Goal: Task Accomplishment & Management: Use online tool/utility

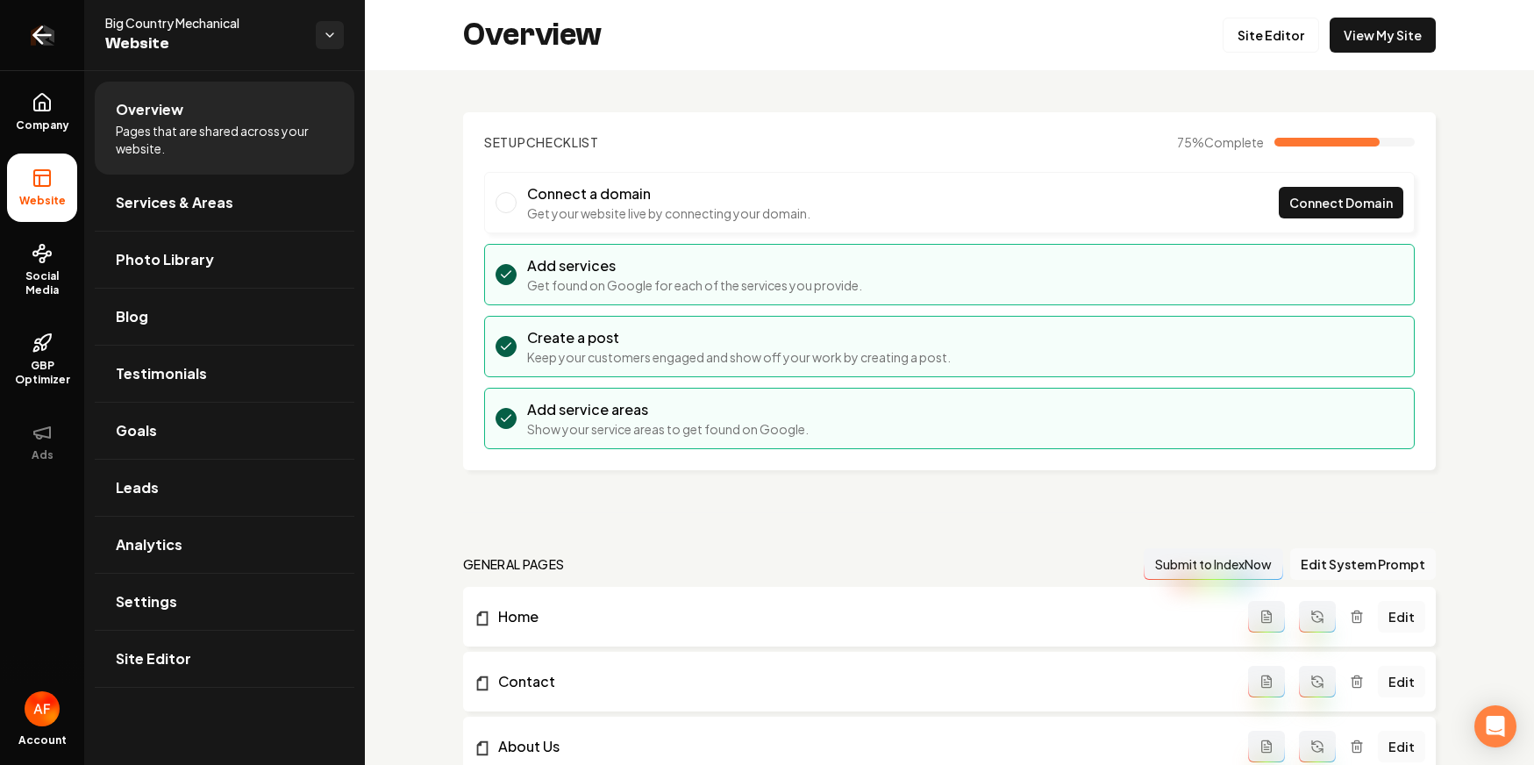
click at [59, 29] on link "Return to dashboard" at bounding box center [42, 35] width 84 height 70
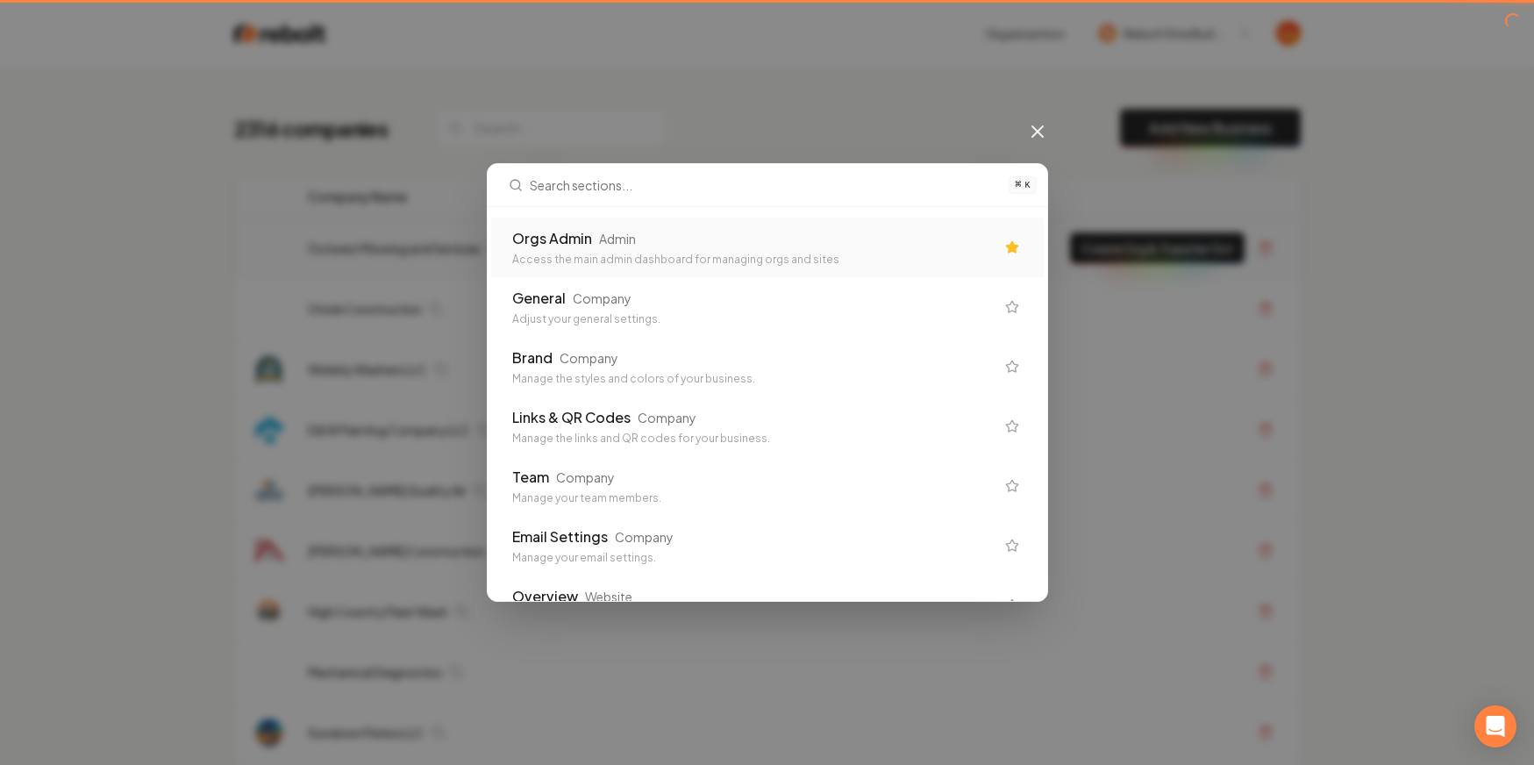
click at [625, 240] on div "Admin" at bounding box center [617, 239] width 37 height 18
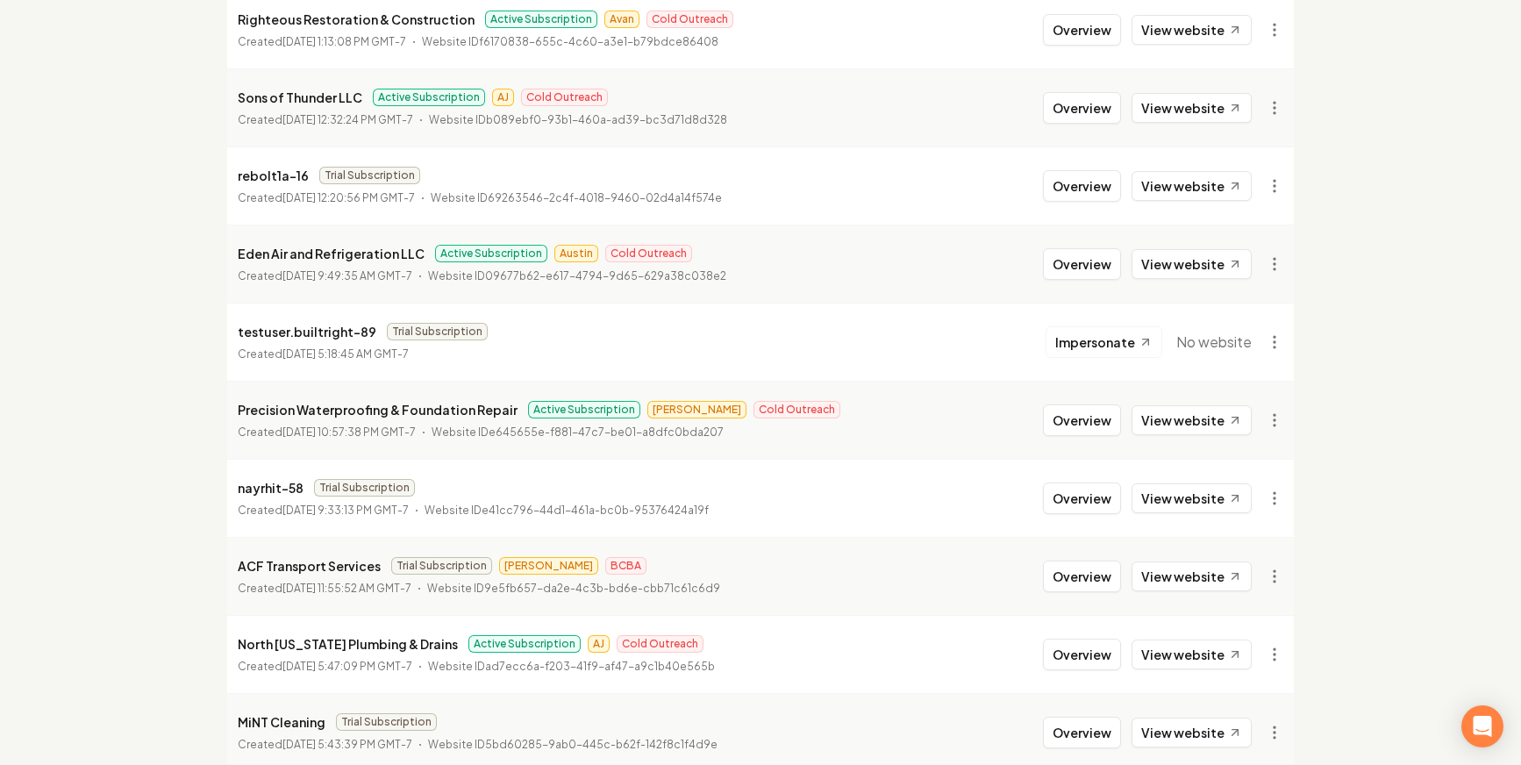
scroll to position [1892, 0]
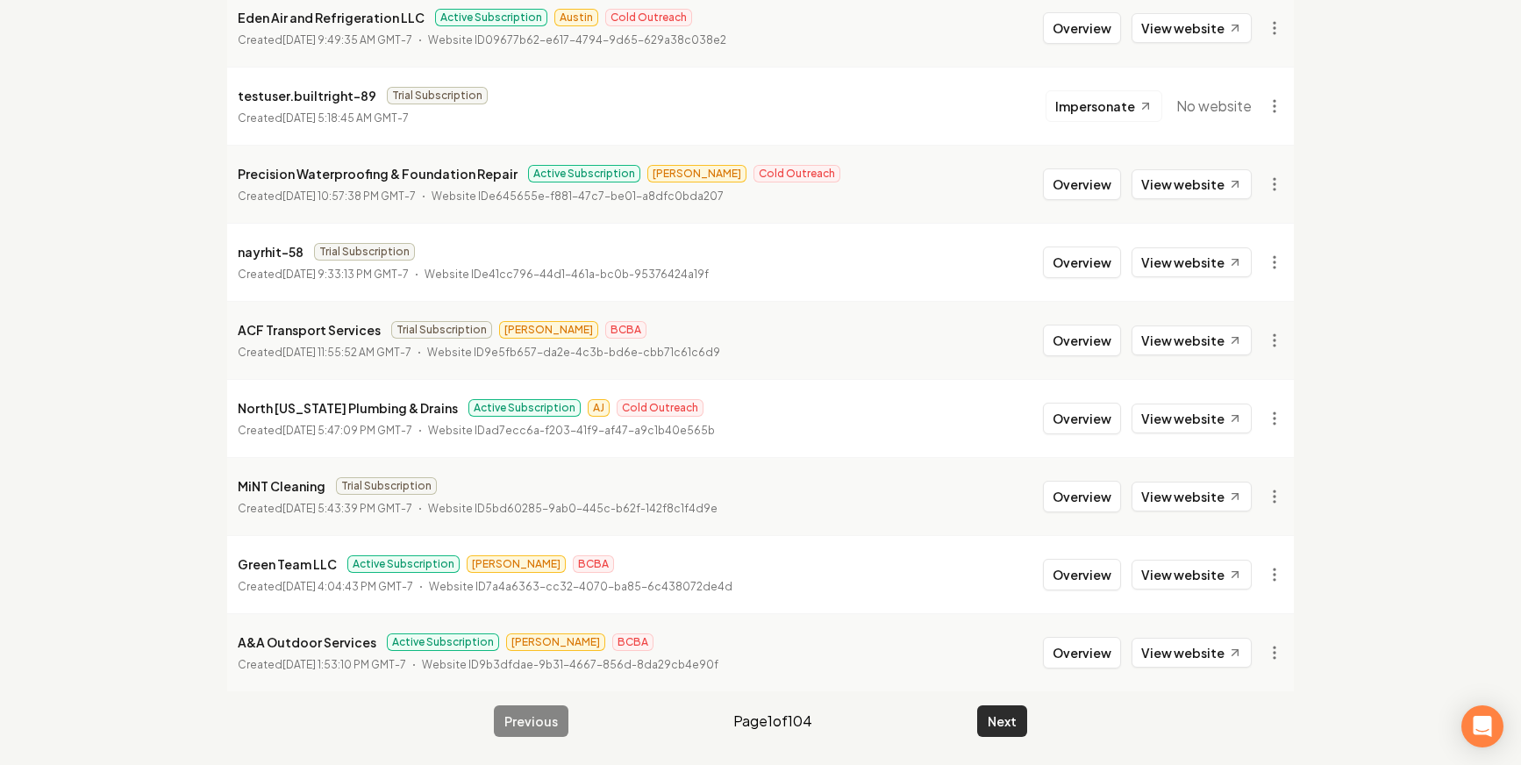
click at [1013, 715] on button "Next" at bounding box center [1002, 721] width 50 height 32
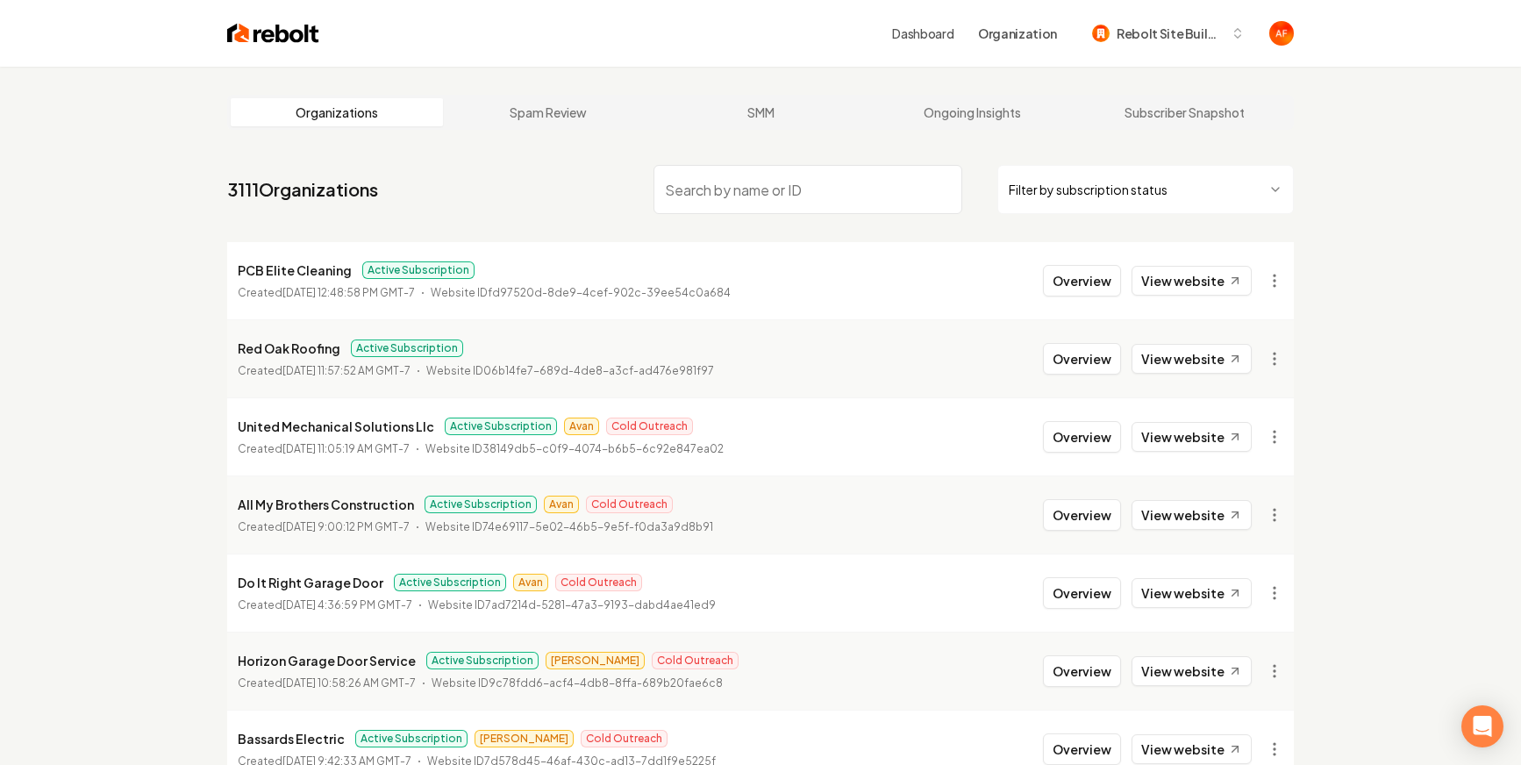
click at [489, 202] on nav "3111 Organizations Filter by subscription status" at bounding box center [760, 196] width 1067 height 77
click at [270, 37] on img at bounding box center [273, 33] width 92 height 25
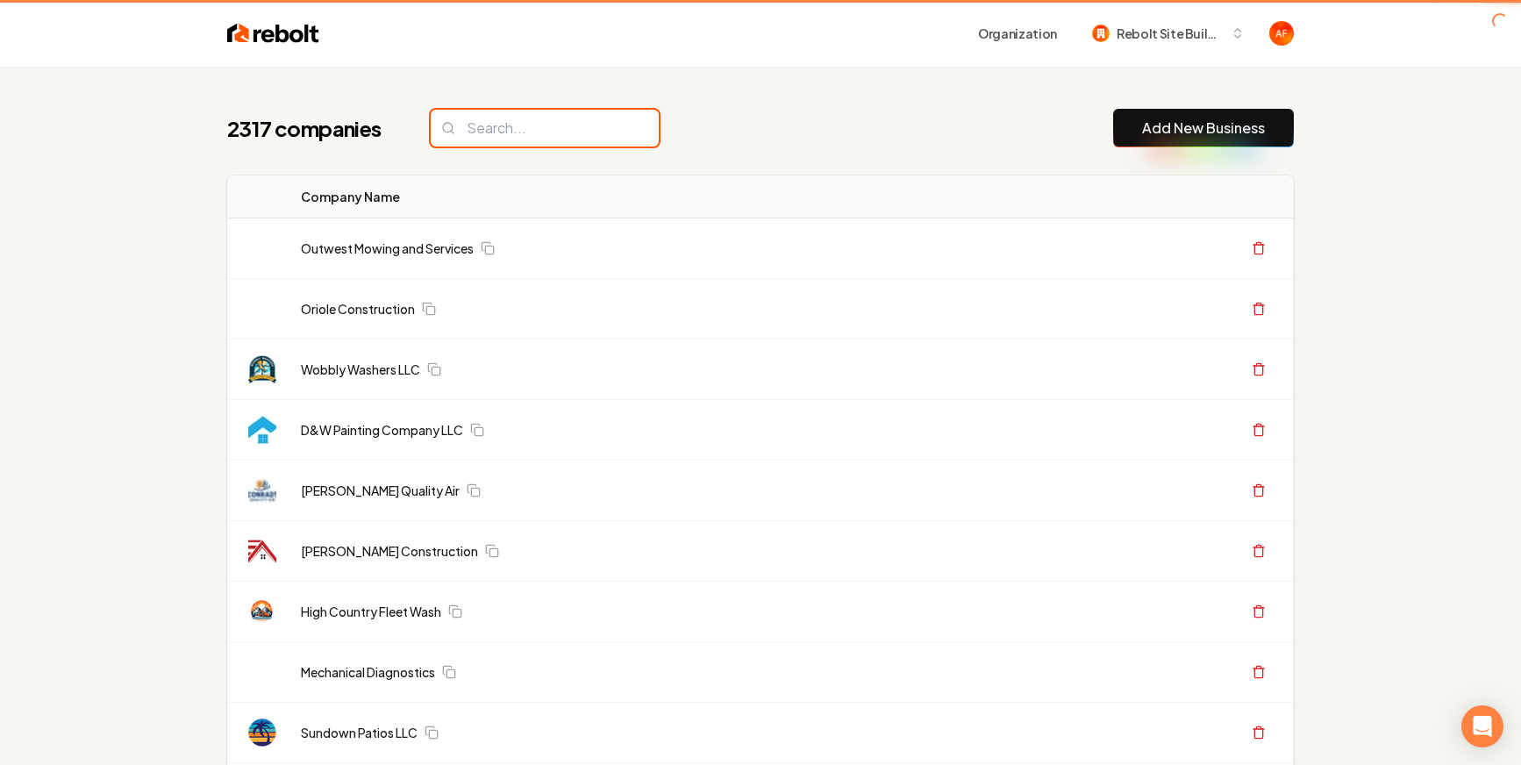
click at [525, 137] on input "search" at bounding box center [545, 128] width 228 height 37
click at [525, 133] on input "search" at bounding box center [545, 128] width 228 height 37
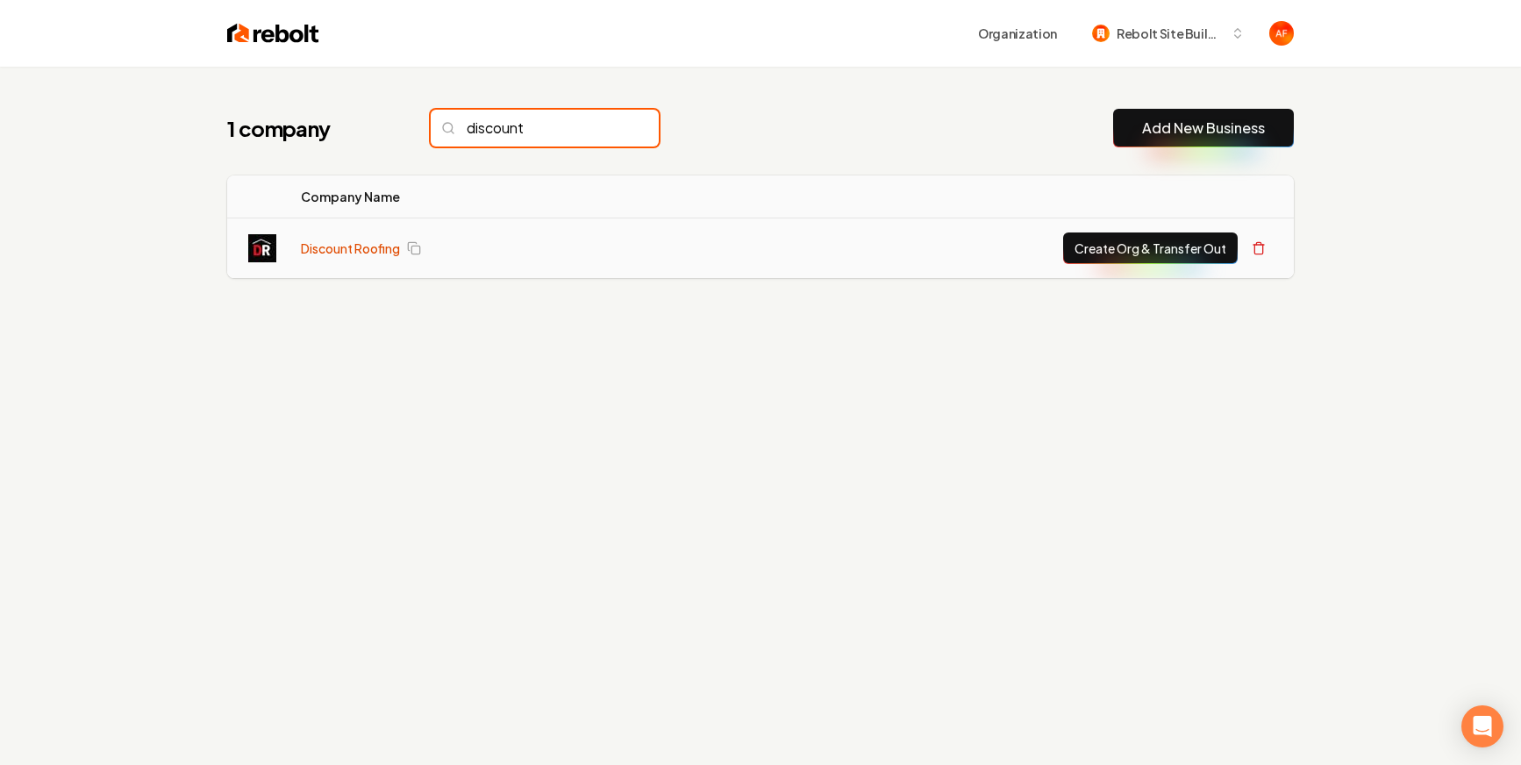
type input "discount"
click at [373, 253] on link "Discount Roofing" at bounding box center [350, 248] width 99 height 18
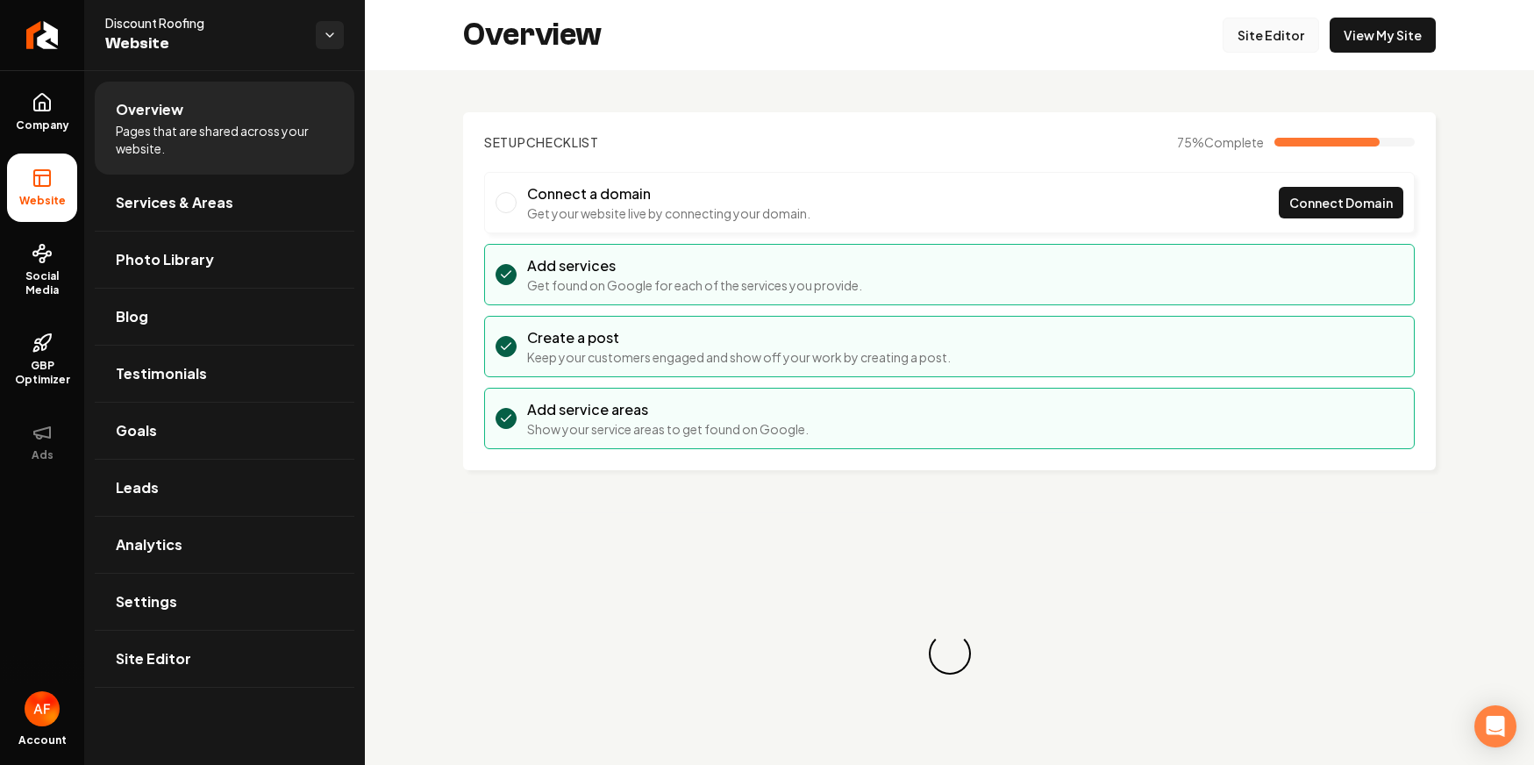
click at [1244, 46] on link "Site Editor" at bounding box center [1271, 35] width 96 height 35
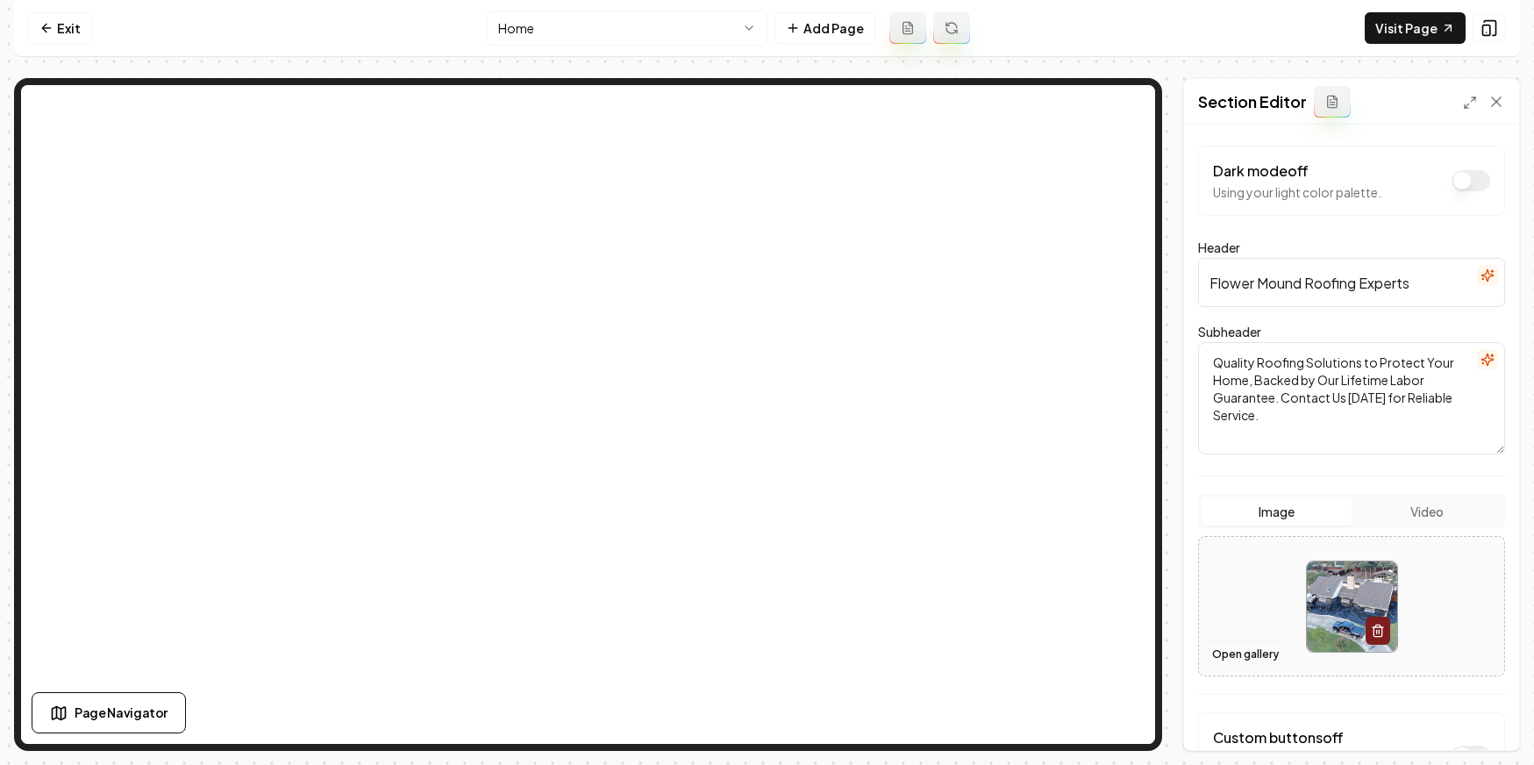
click at [1250, 660] on button "Open gallery" at bounding box center [1245, 654] width 79 height 28
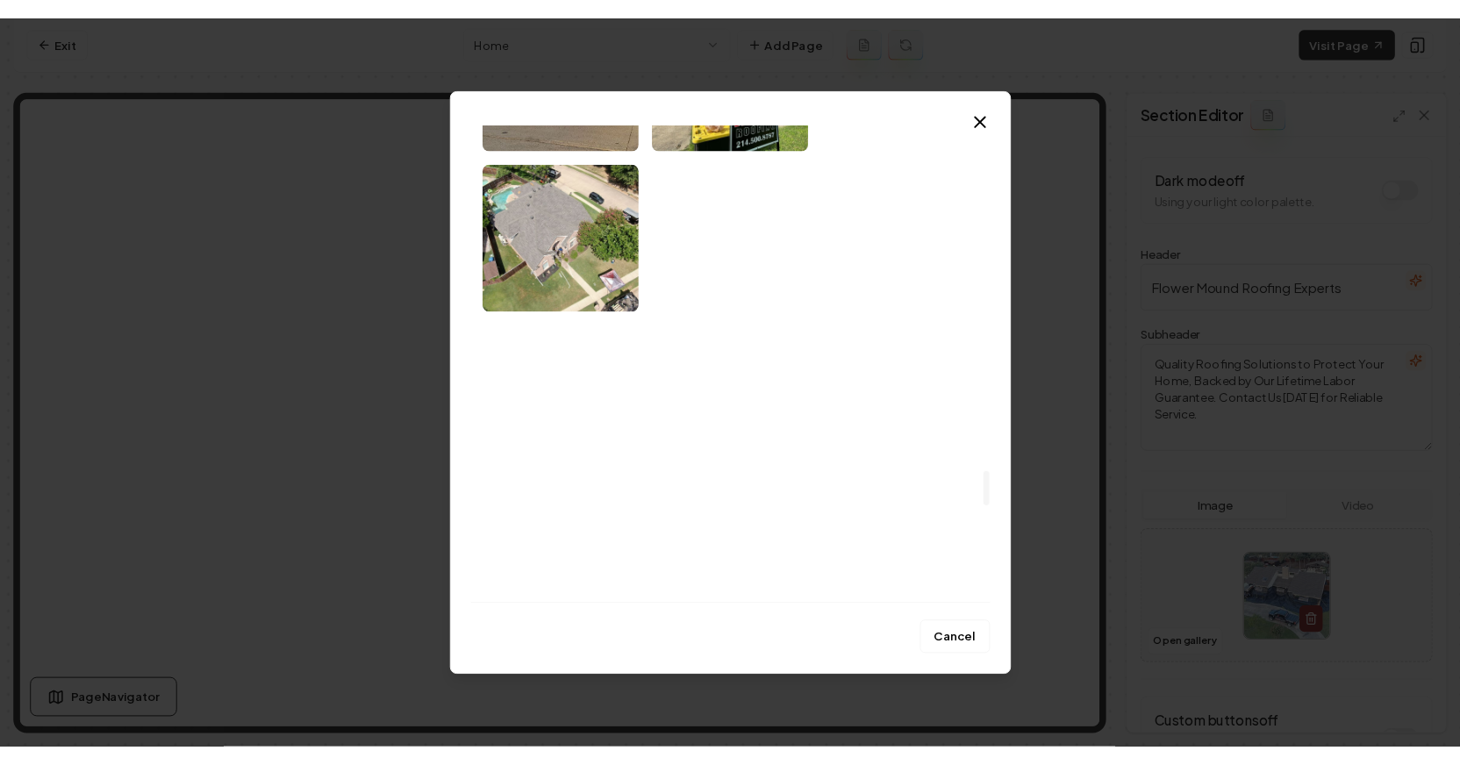
scroll to position [5049, 0]
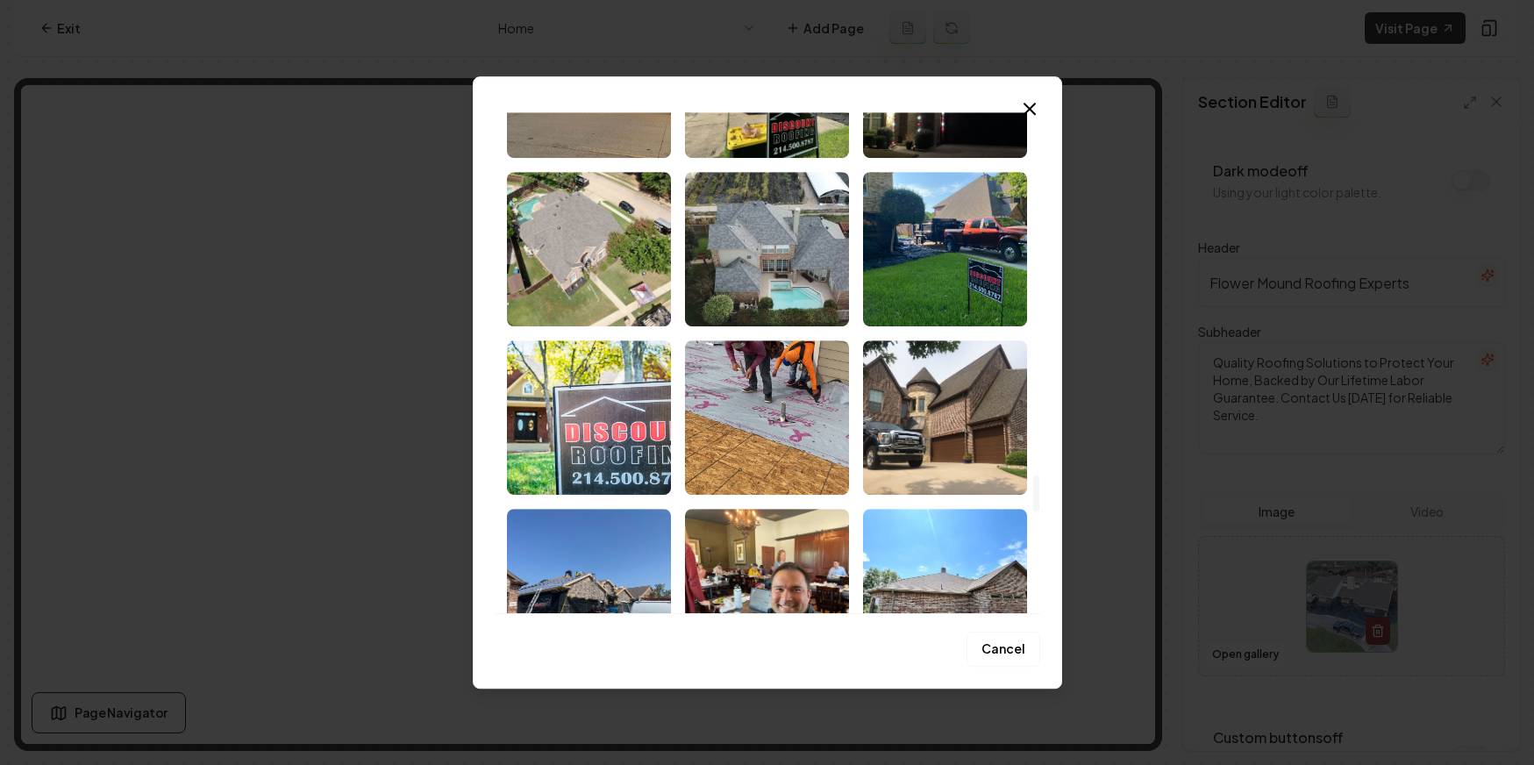
click at [995, 419] on img "Select image image_68c1fb895c7cd75eb8bd02c6.jpeg" at bounding box center [945, 417] width 164 height 154
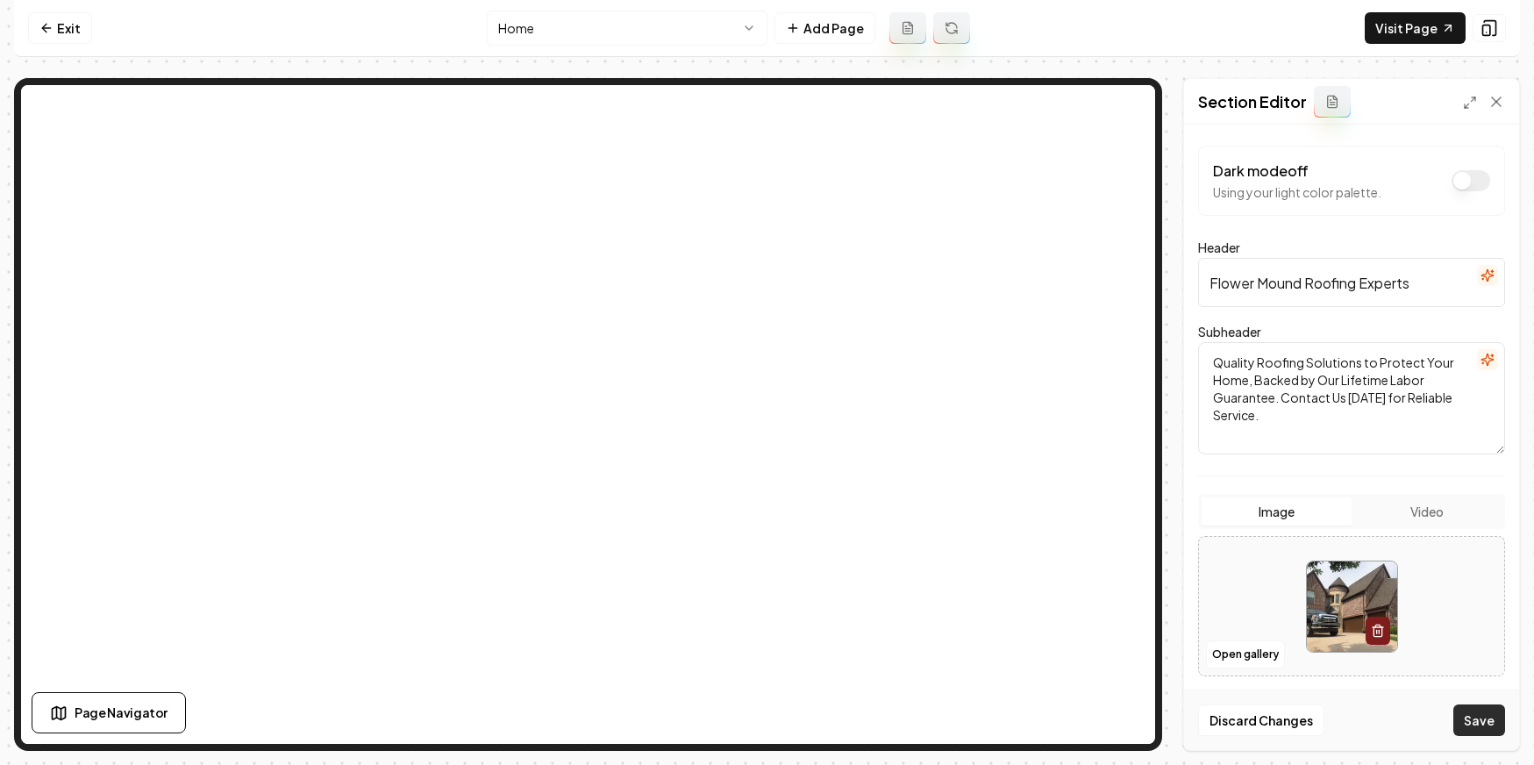
click at [1477, 717] on button "Save" at bounding box center [1480, 720] width 52 height 32
click at [1389, 32] on link "Visit Page" at bounding box center [1415, 28] width 101 height 32
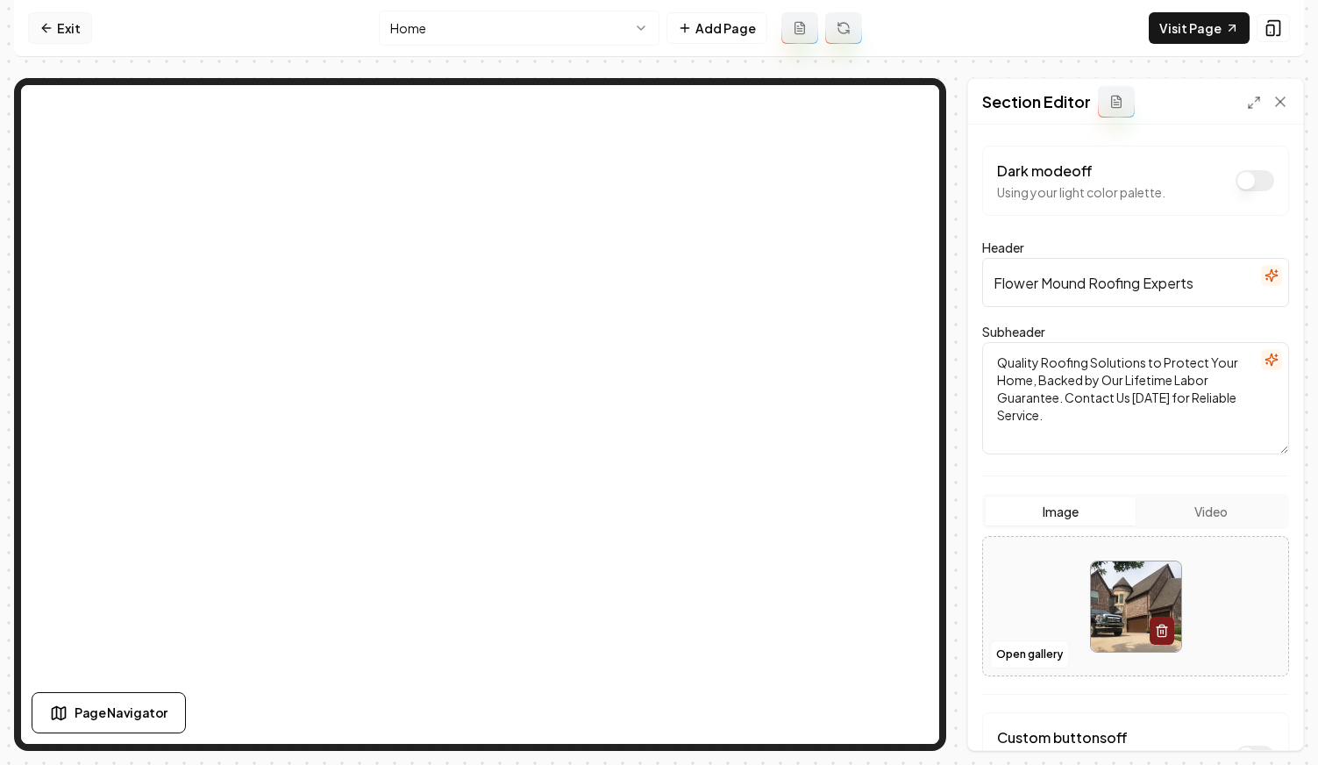
click at [63, 35] on link "Exit" at bounding box center [60, 28] width 64 height 32
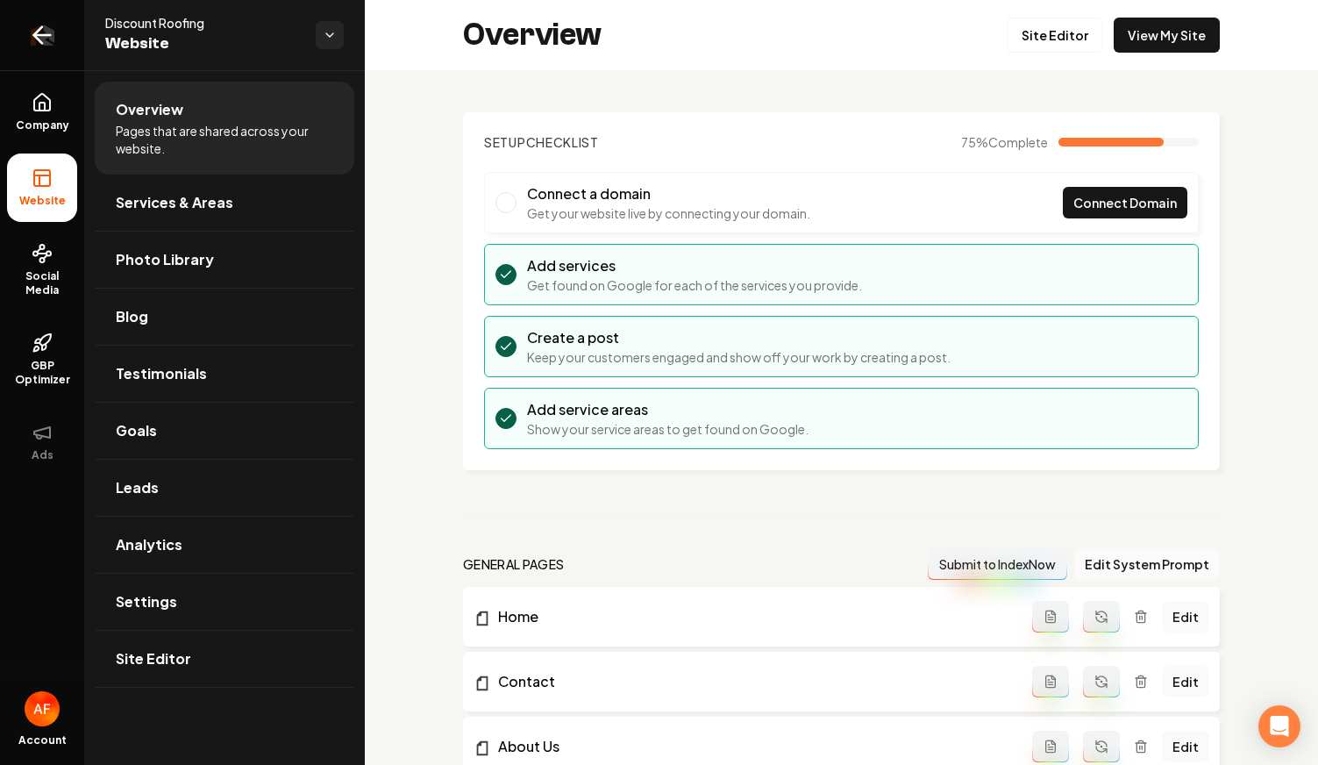
click at [50, 25] on icon "Return to dashboard" at bounding box center [42, 35] width 28 height 28
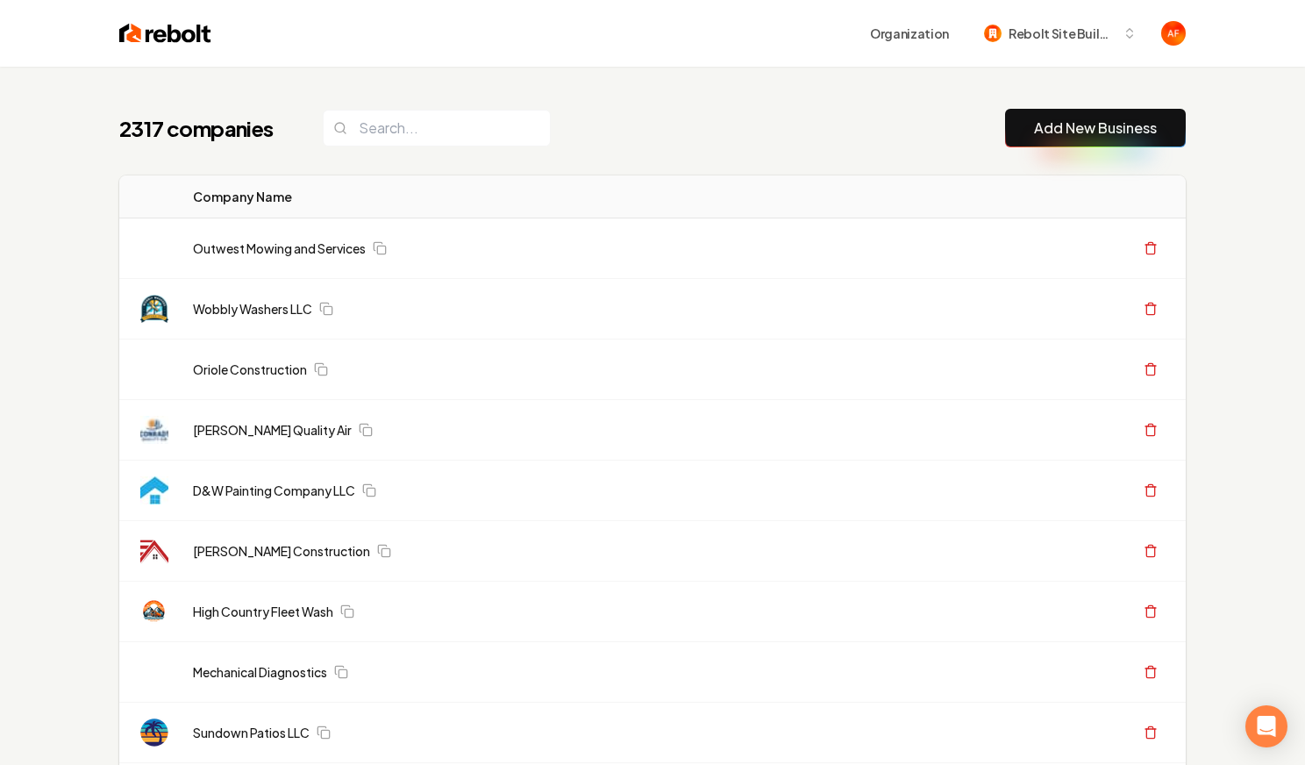
click at [168, 30] on img at bounding box center [165, 33] width 92 height 25
click at [377, 129] on input "search" at bounding box center [437, 128] width 228 height 37
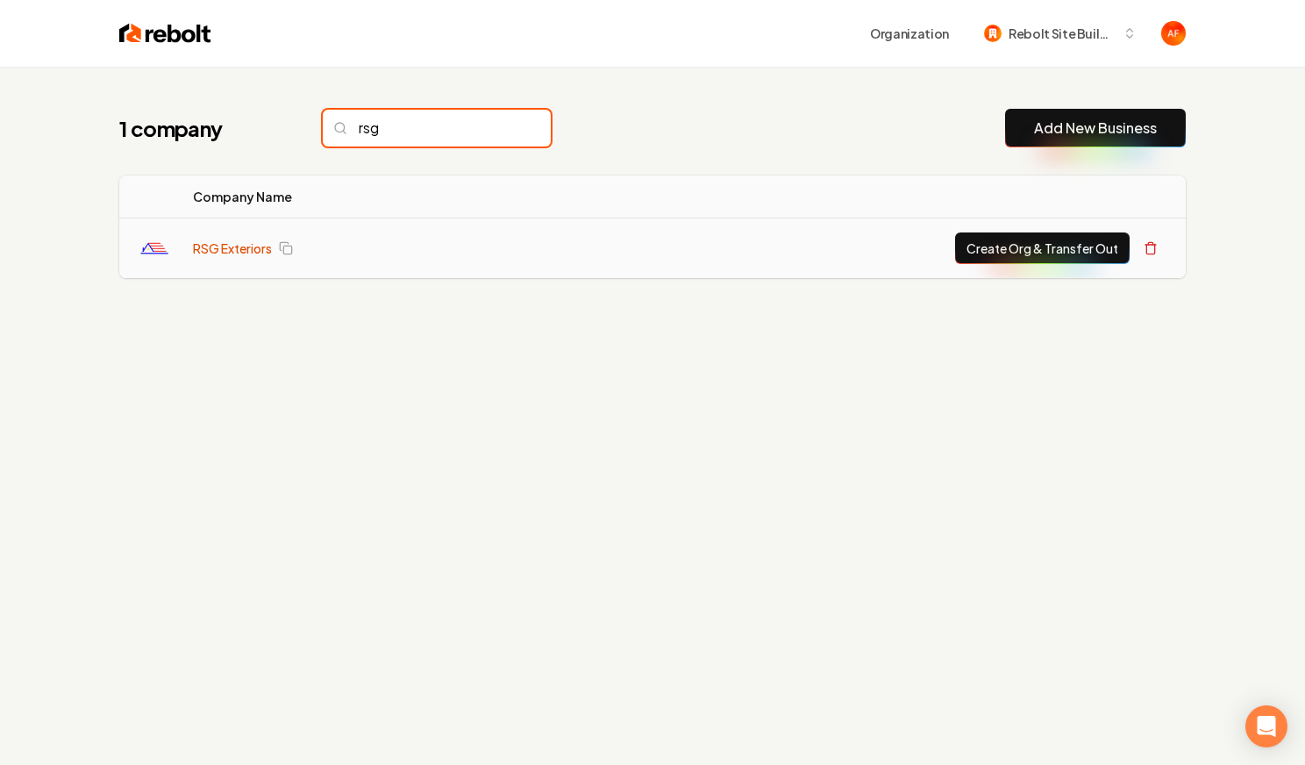
type input "rsg"
click at [194, 246] on link "RSG Exteriors" at bounding box center [232, 248] width 79 height 18
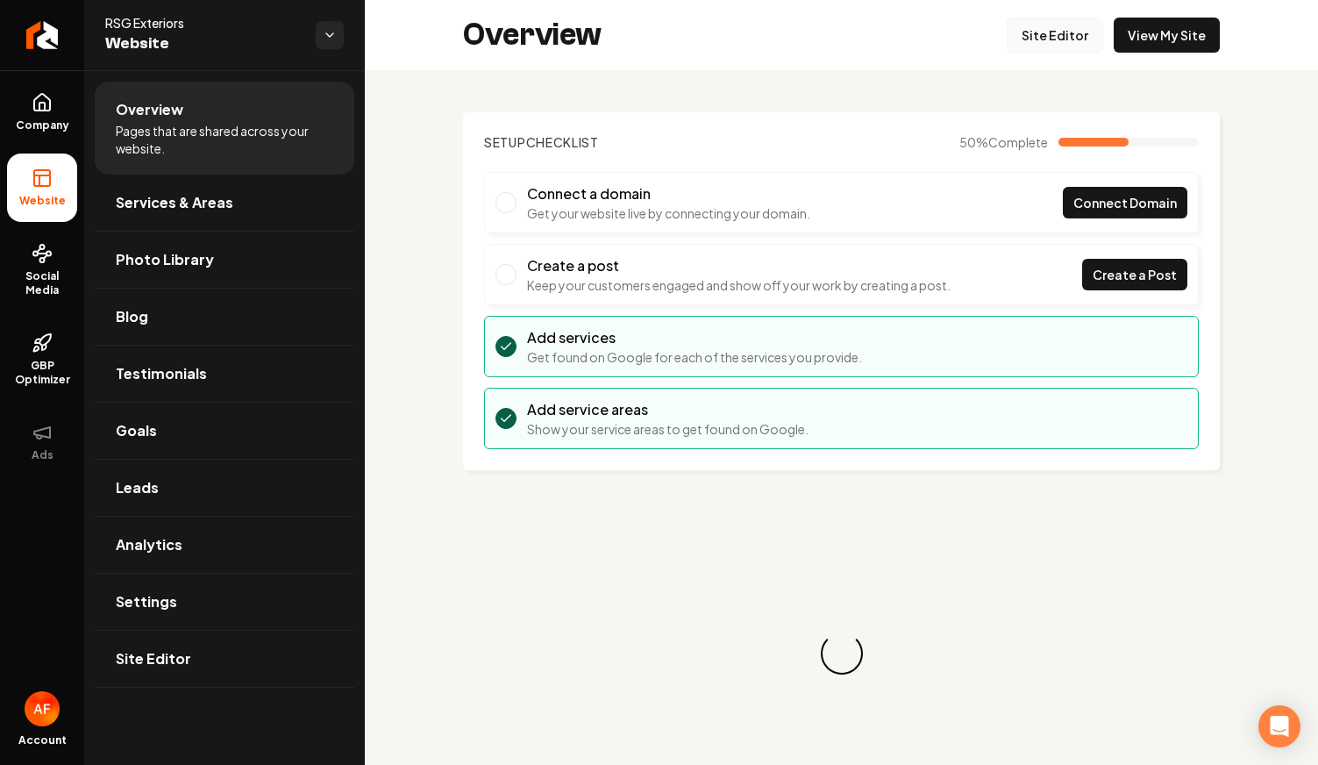
click at [1060, 39] on link "Site Editor" at bounding box center [1055, 35] width 96 height 35
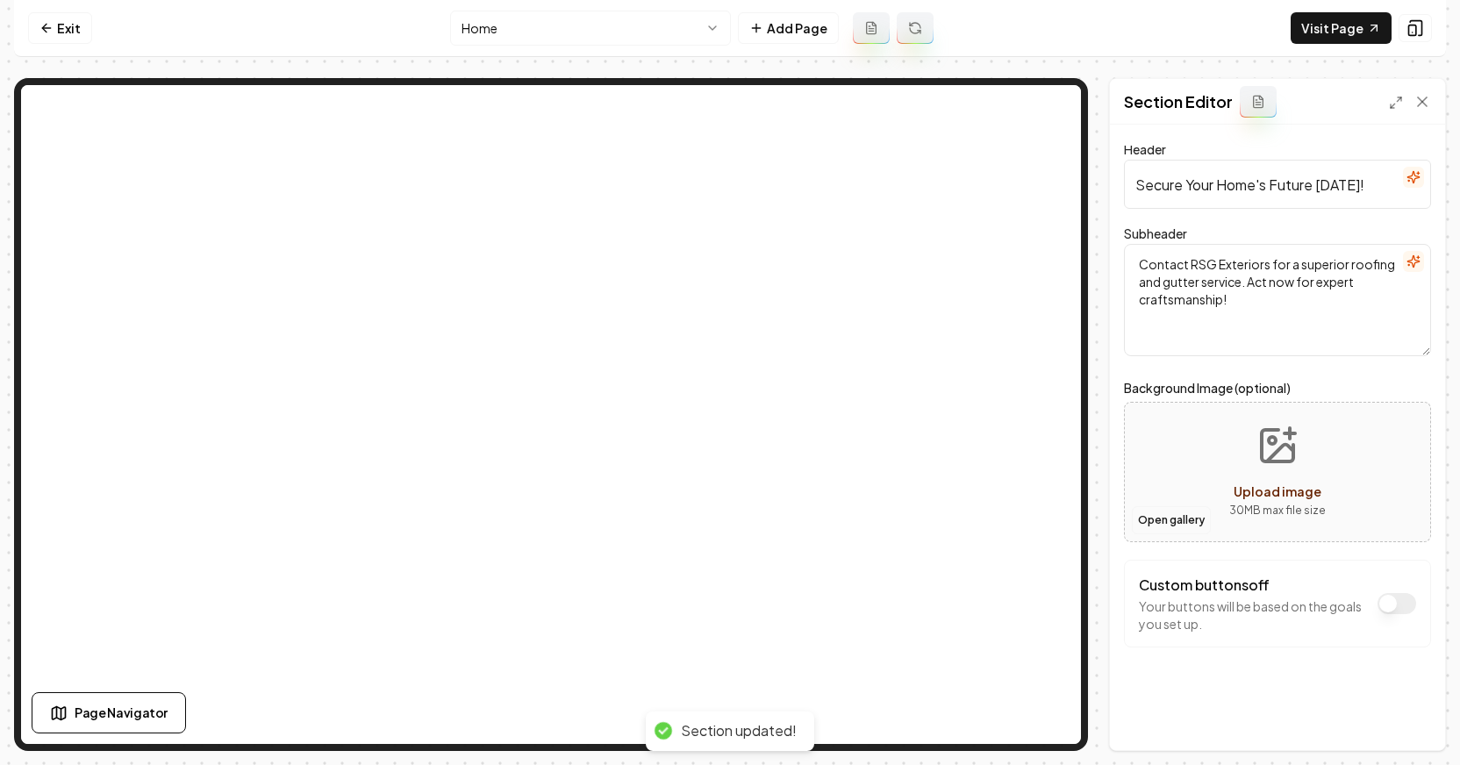
click at [1171, 517] on button "Open gallery" at bounding box center [1171, 520] width 79 height 28
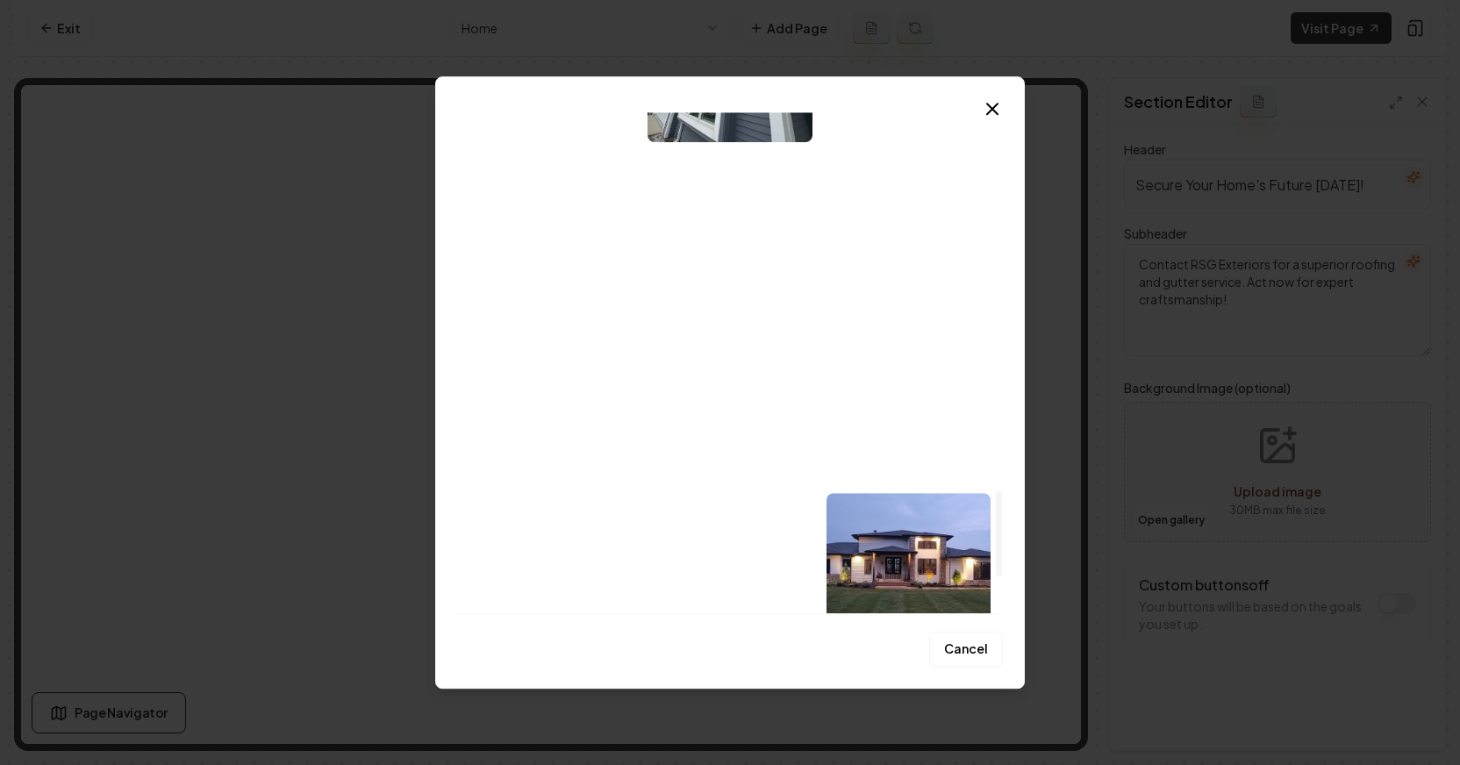
scroll to position [2411, 0]
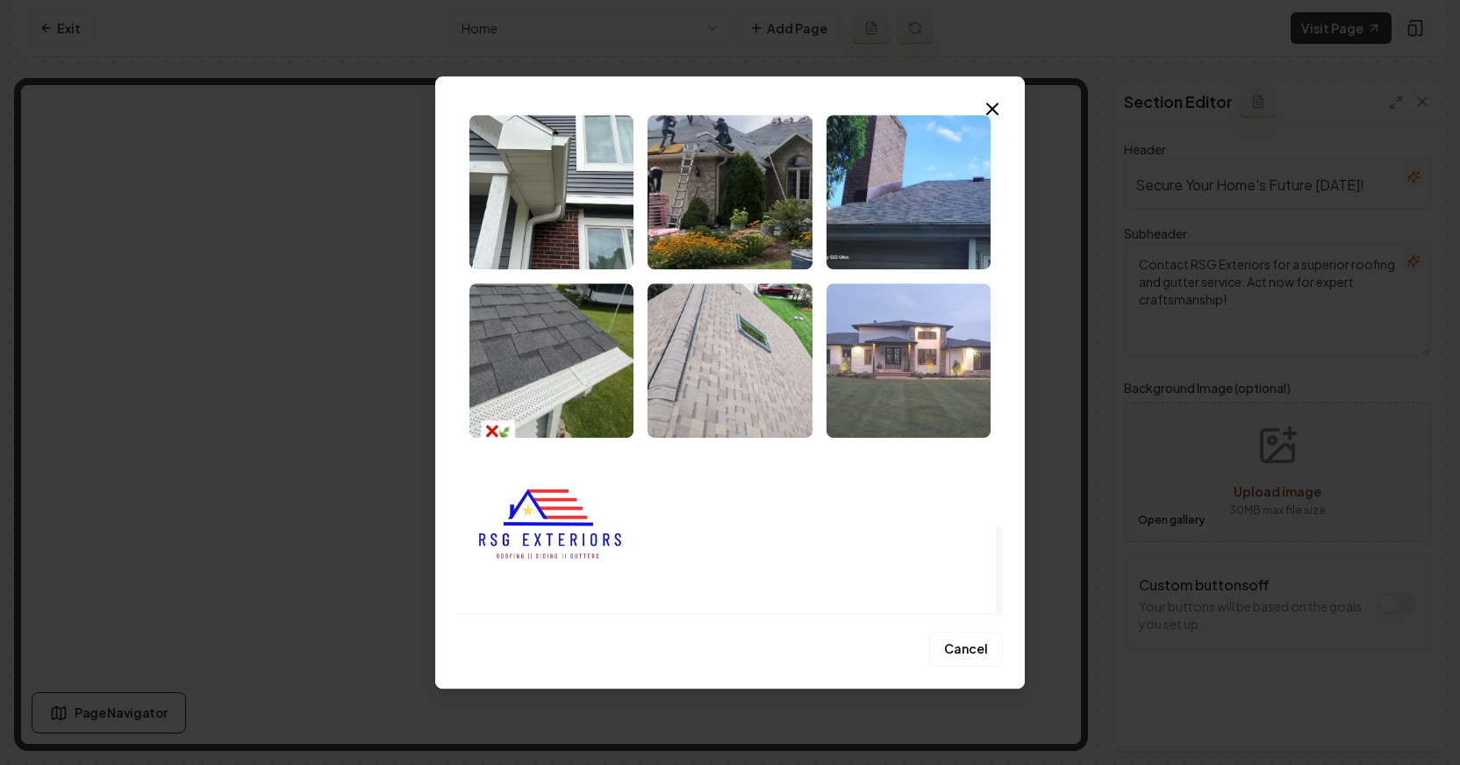
click at [946, 366] on img "Select image image_68b87c555c7cd75eb8fcfd46.jpeg" at bounding box center [908, 360] width 164 height 154
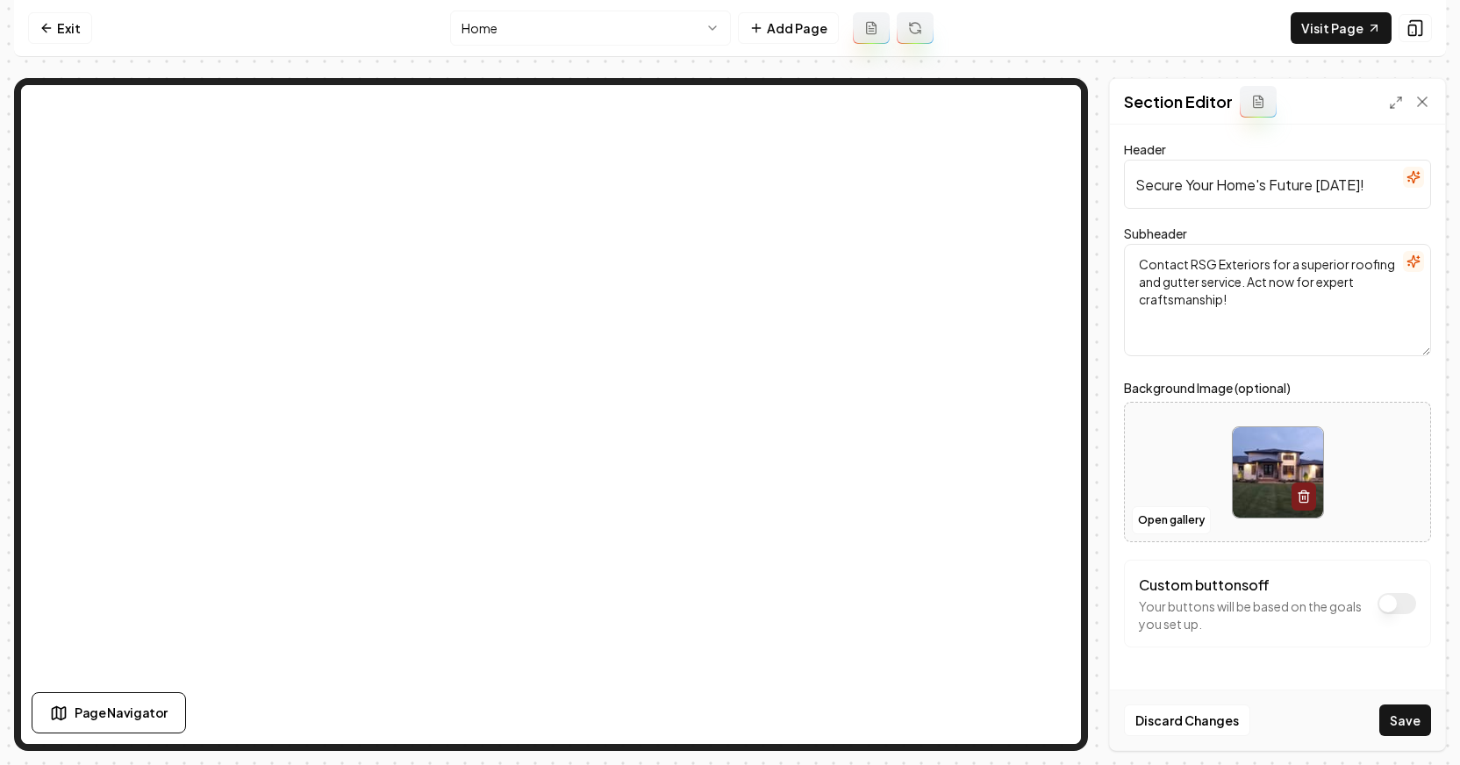
drag, startPoint x: 1418, startPoint y: 722, endPoint x: 1096, endPoint y: 521, distance: 380.2
click at [1418, 722] on button "Save" at bounding box center [1405, 720] width 52 height 32
click at [788, 27] on button "Add Page" at bounding box center [788, 28] width 101 height 32
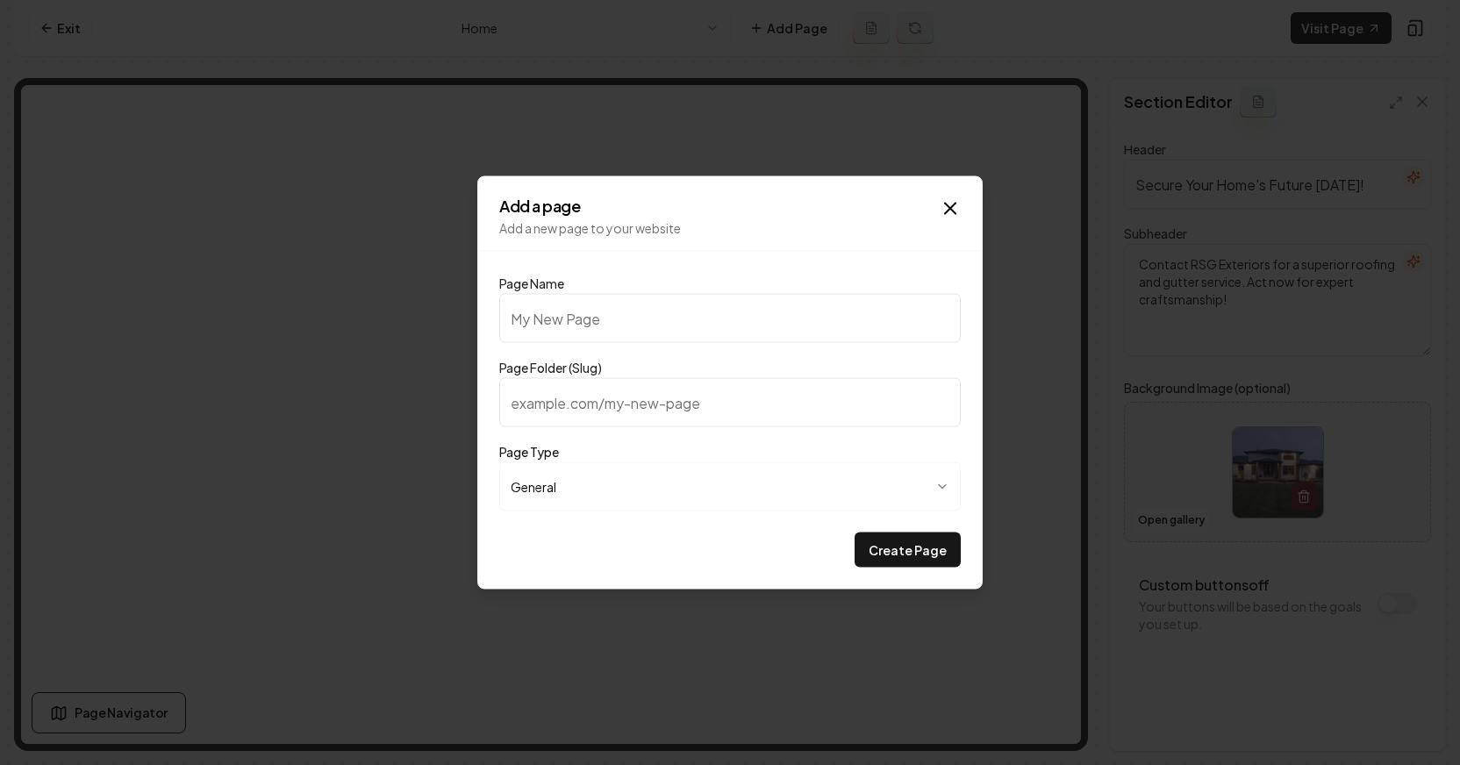
type input "O"
type input "o"
type input "Ou"
type input "ou"
type input "Our"
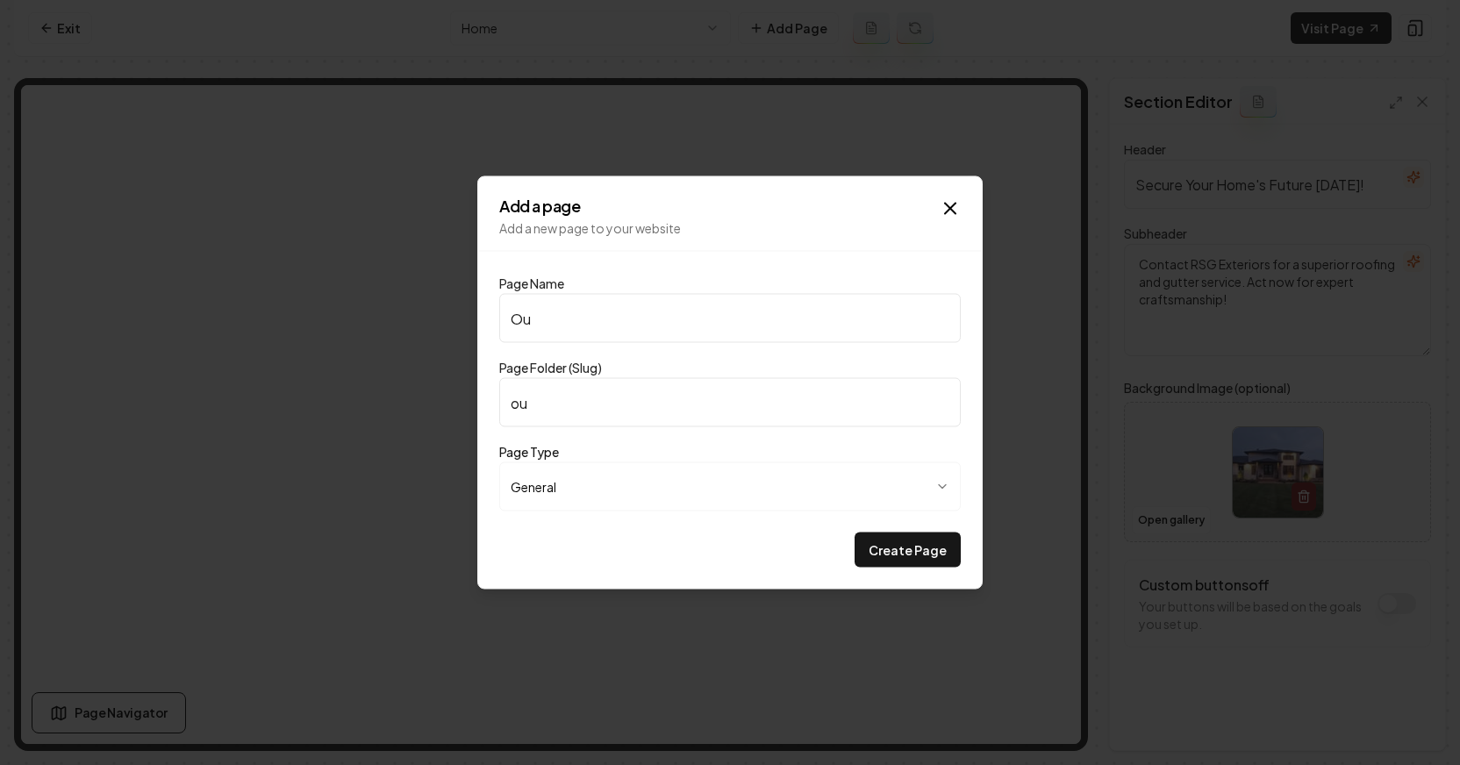
type input "our"
type input "Our P"
type input "our-p"
type input "Our Pr"
type input "our-pr"
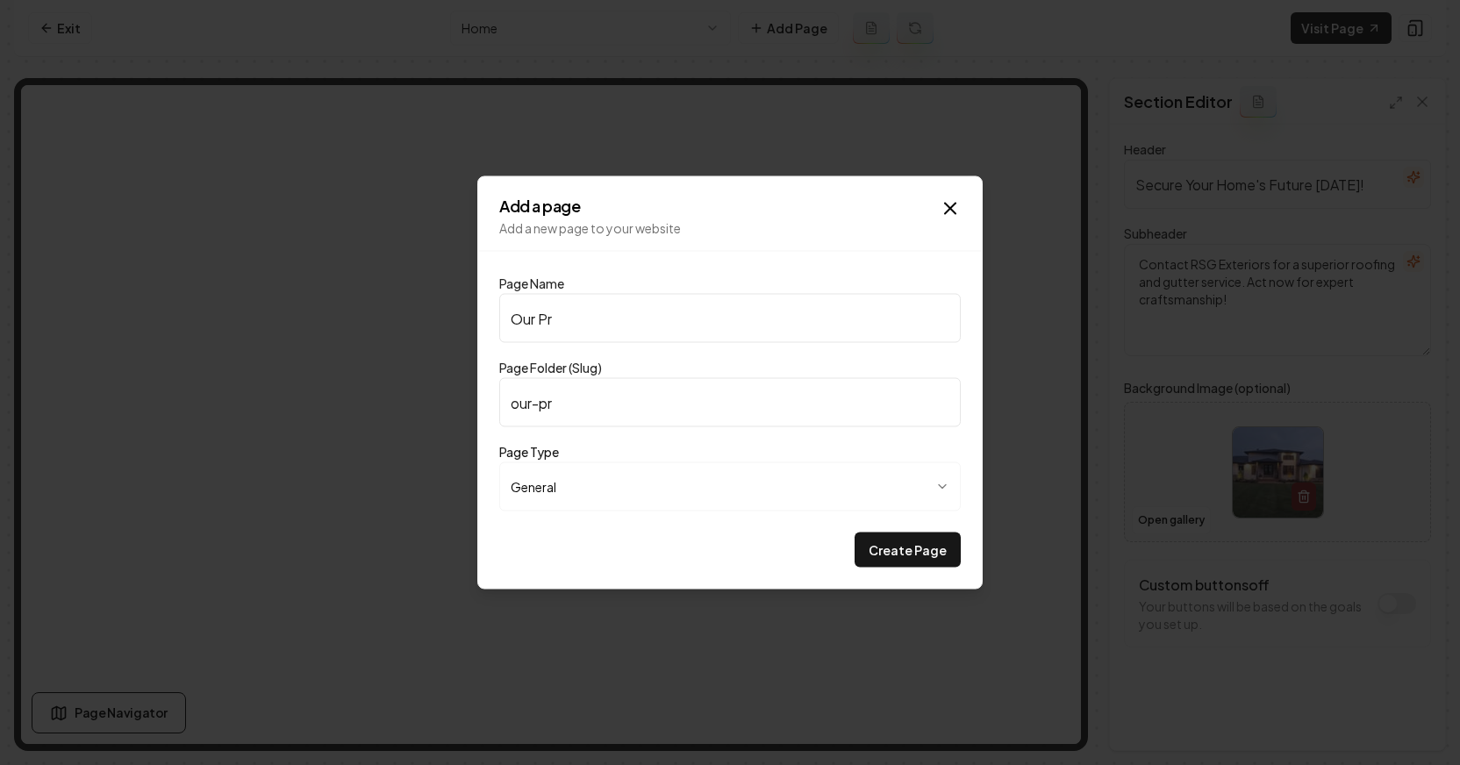
type input "Our Pri"
type input "our-pri"
type input "Our Pric"
type input "our-pric"
type input "Our Prici"
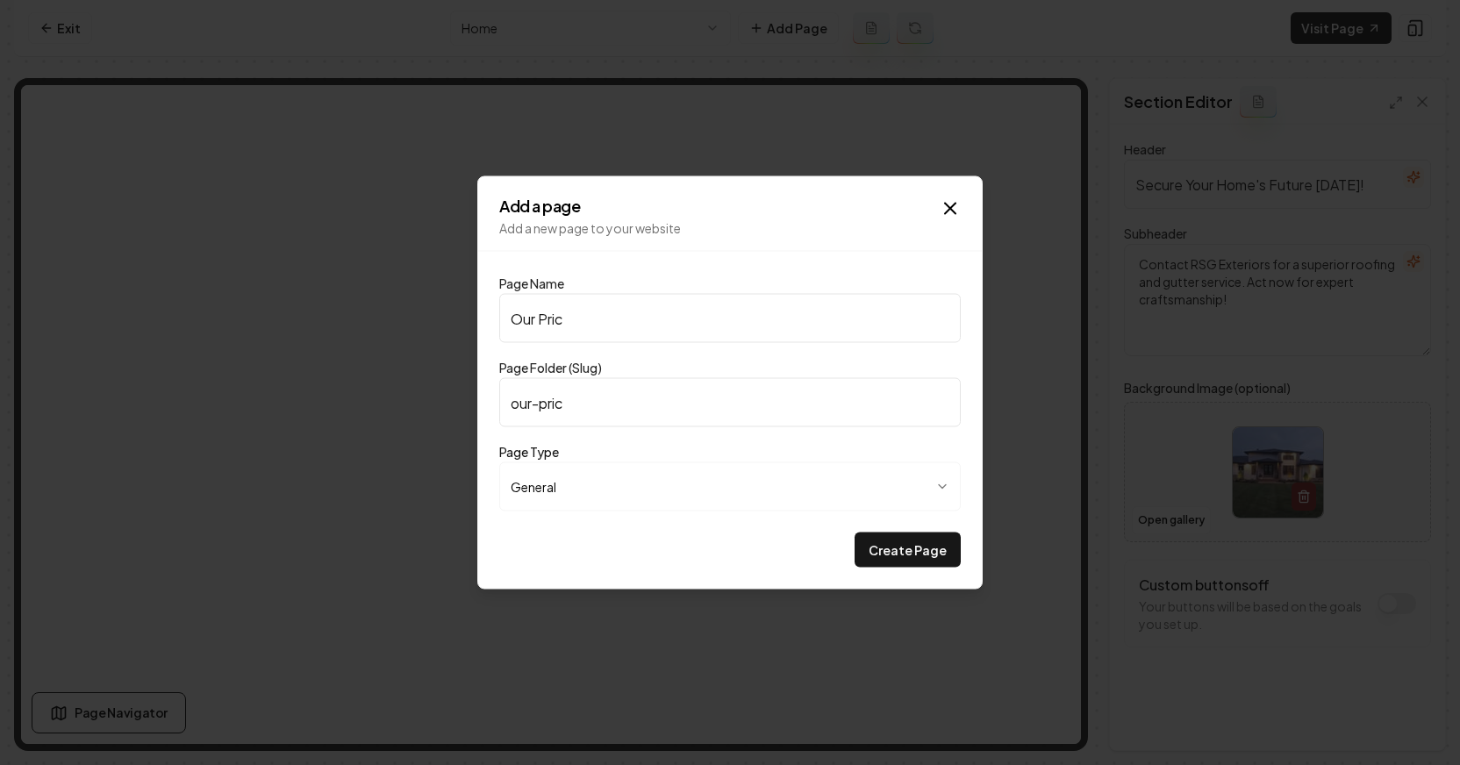
type input "our-prici"
type input "Our Pricin"
type input "our-pricin"
type input "Our Pricing"
type input "our-pricing"
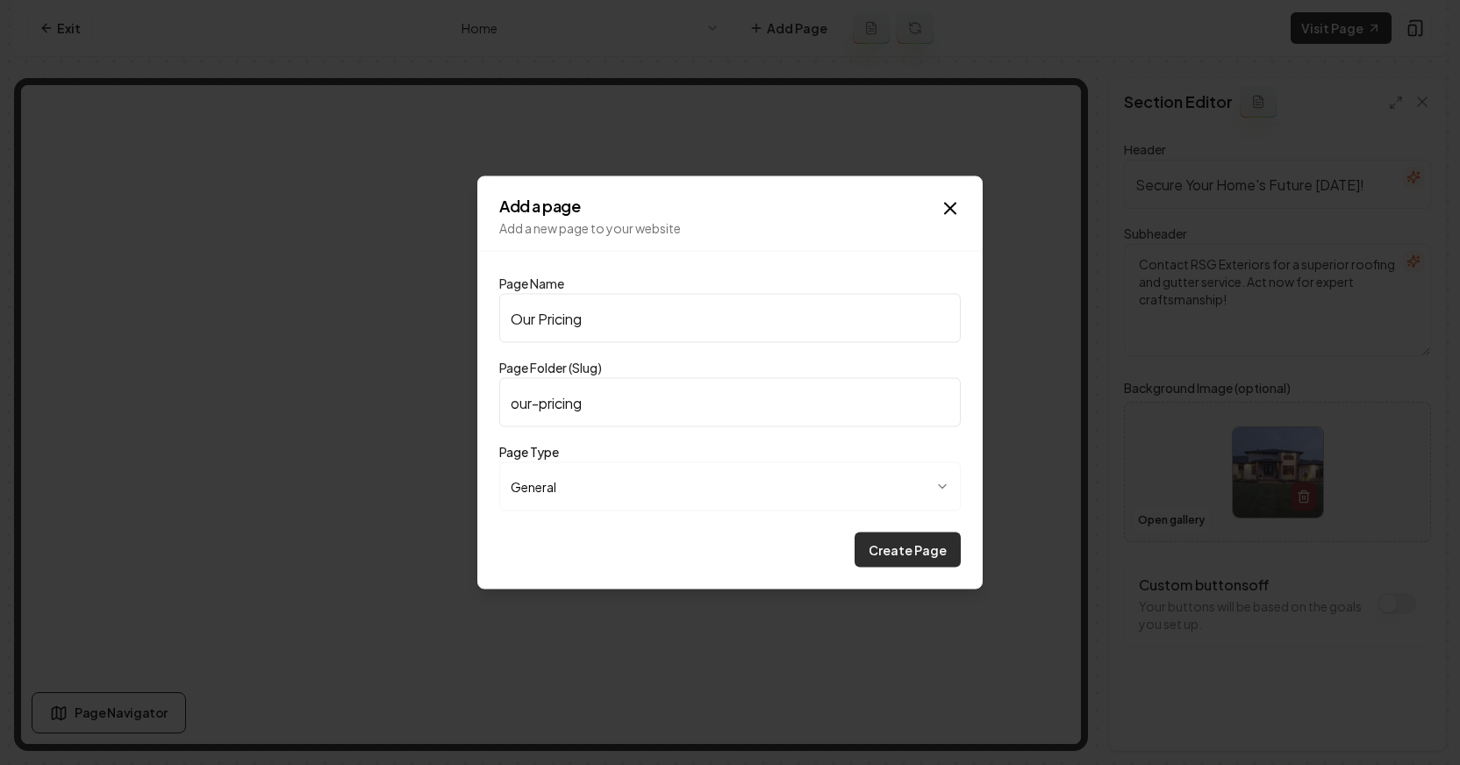
type input "Our Pricing"
click at [883, 555] on button "Create Page" at bounding box center [907, 549] width 106 height 35
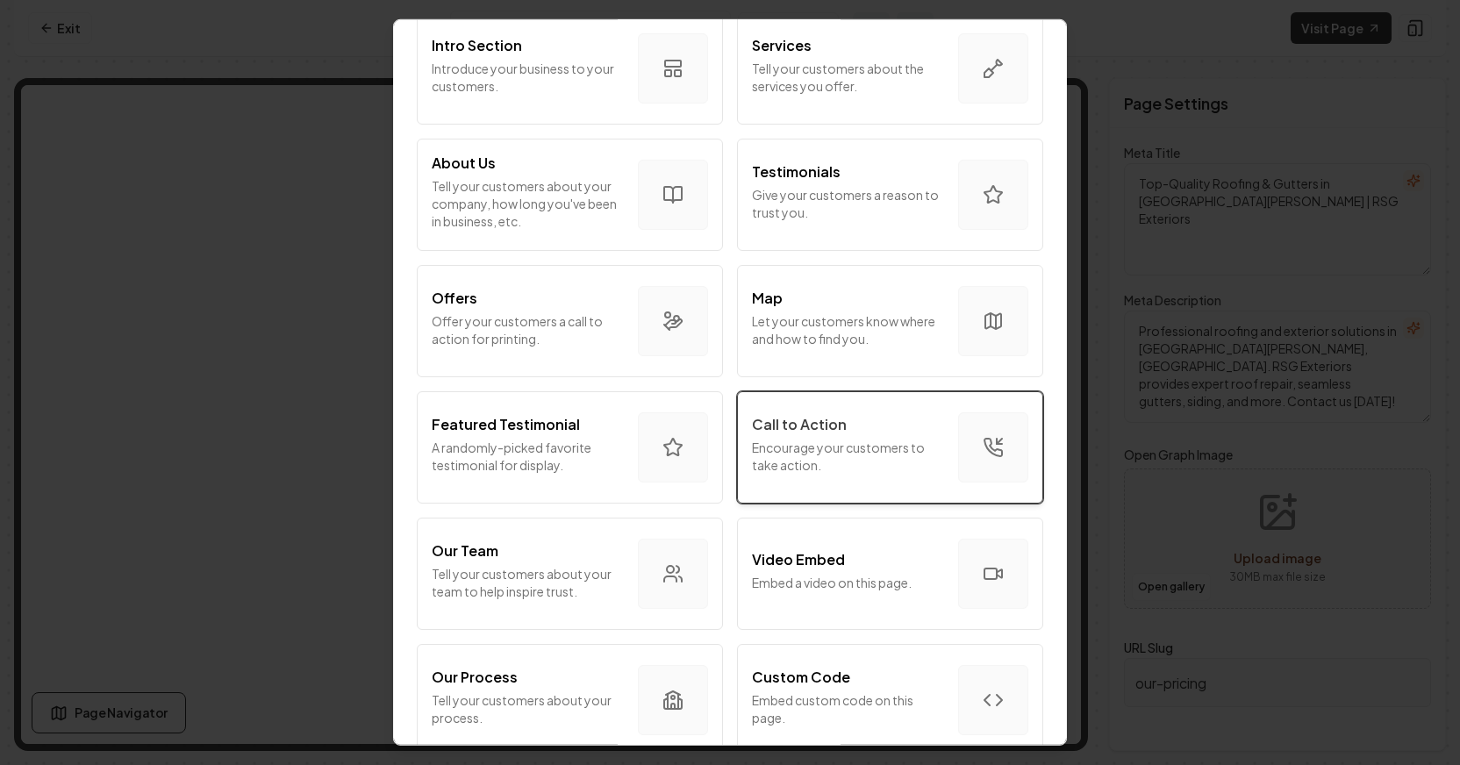
scroll to position [346, 0]
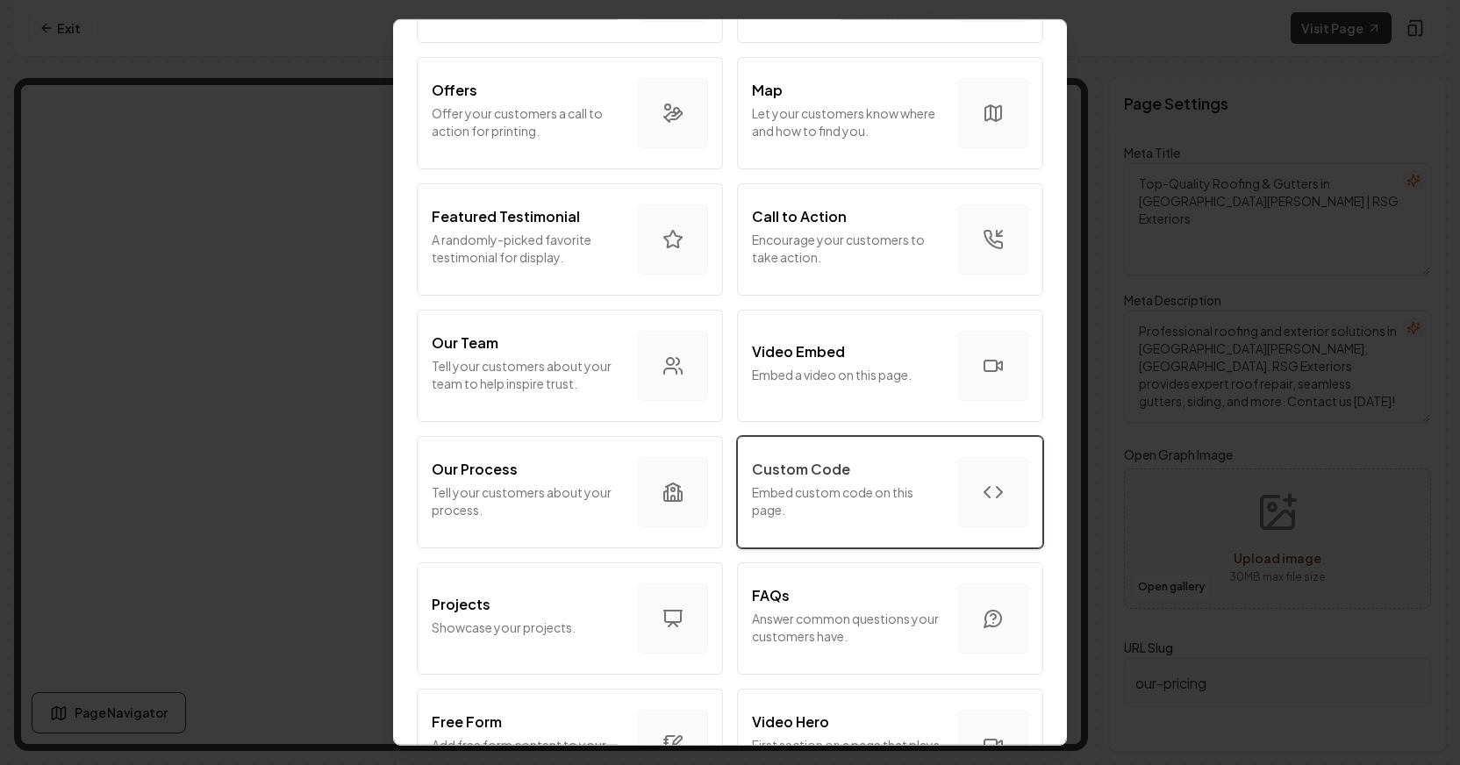
click at [931, 525] on button "Custom Code Embed custom code on this page." at bounding box center [890, 492] width 306 height 112
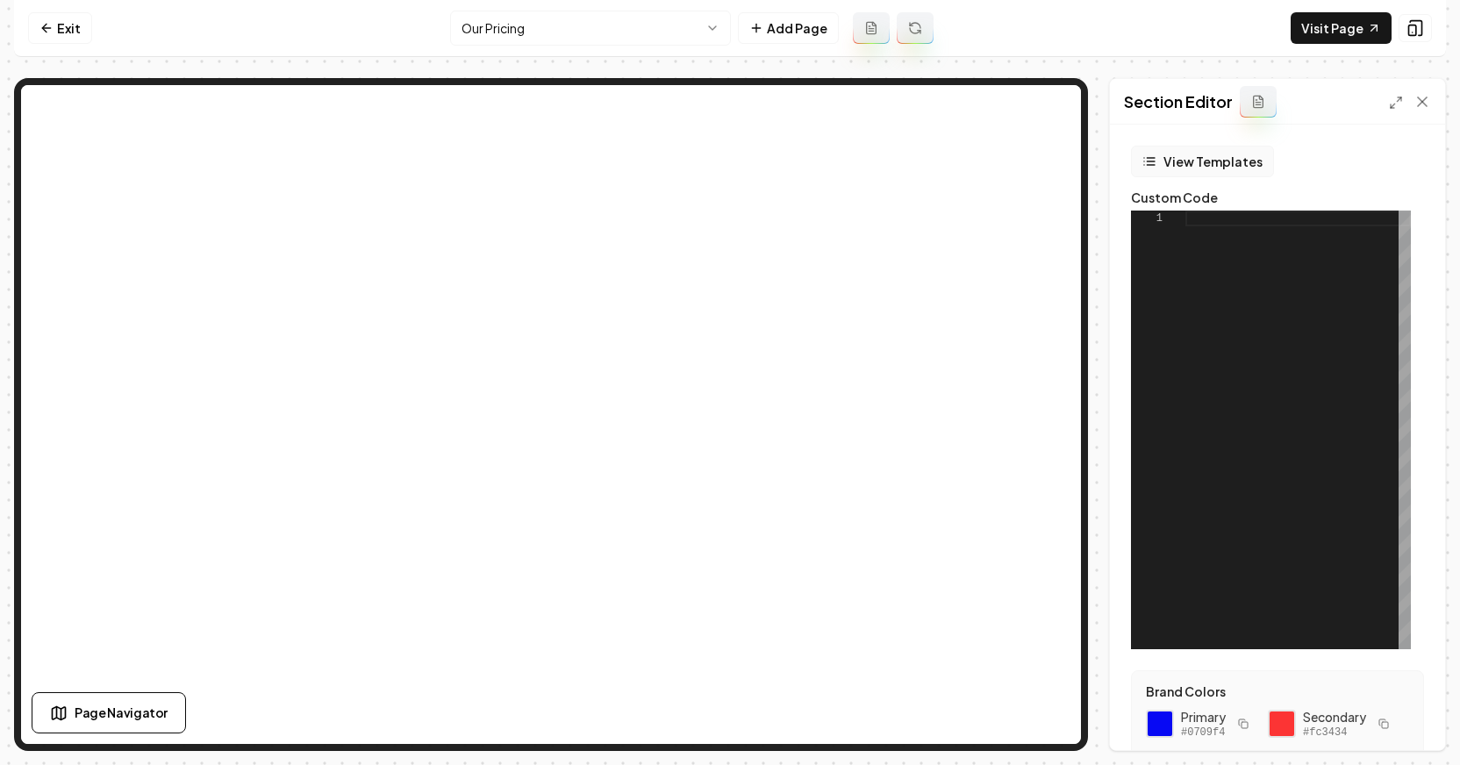
click at [1174, 161] on button "View Templates" at bounding box center [1202, 162] width 143 height 32
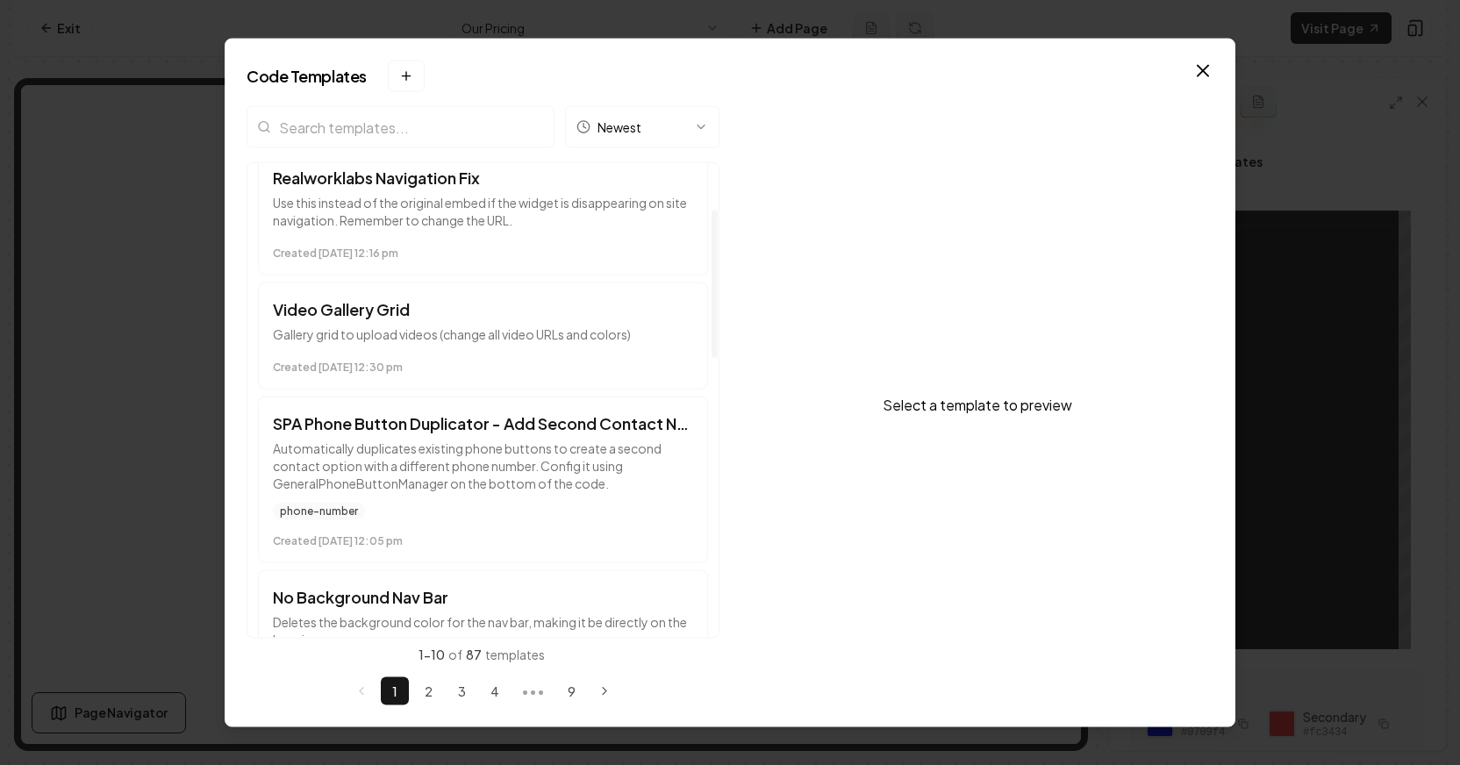
scroll to position [147, 0]
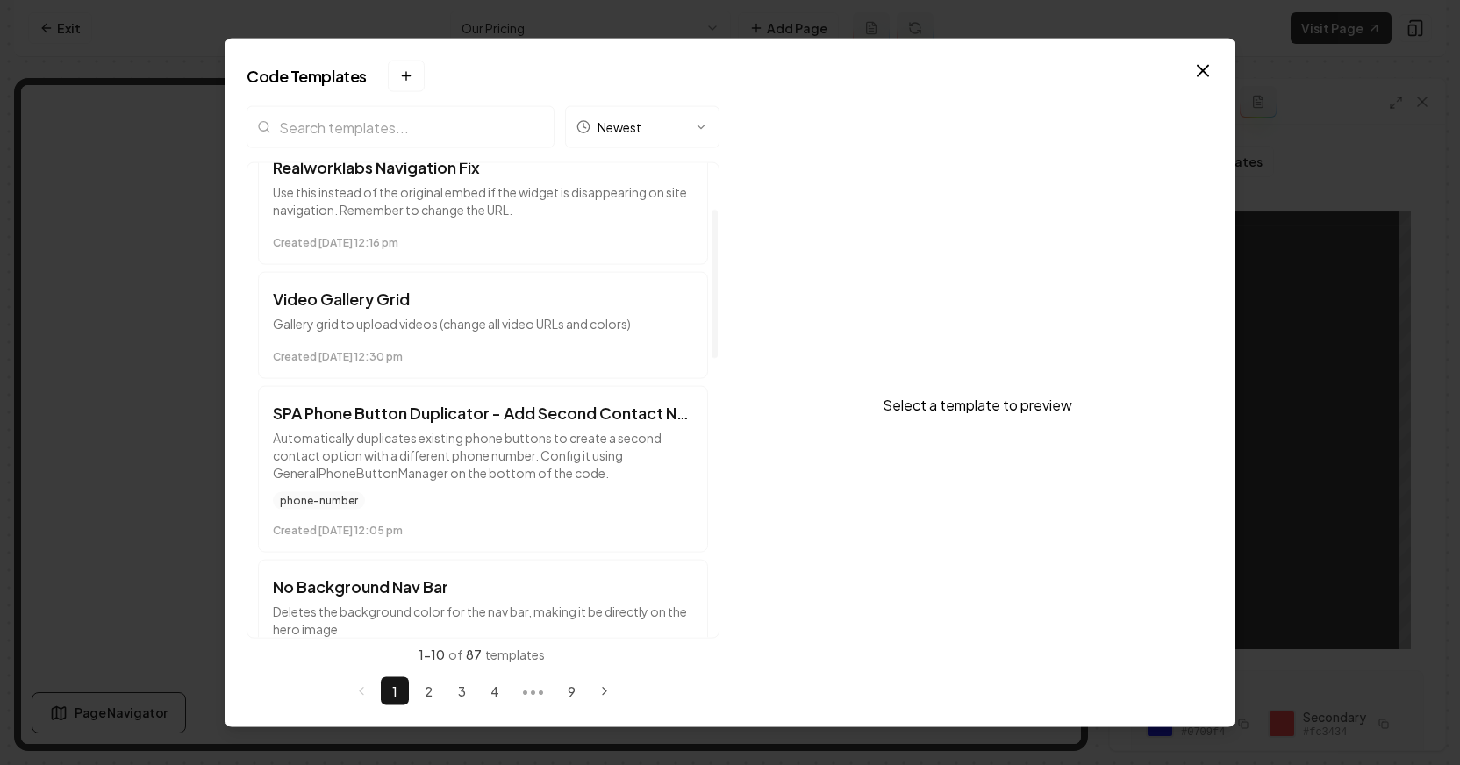
click at [439, 123] on input "search" at bounding box center [400, 127] width 308 height 42
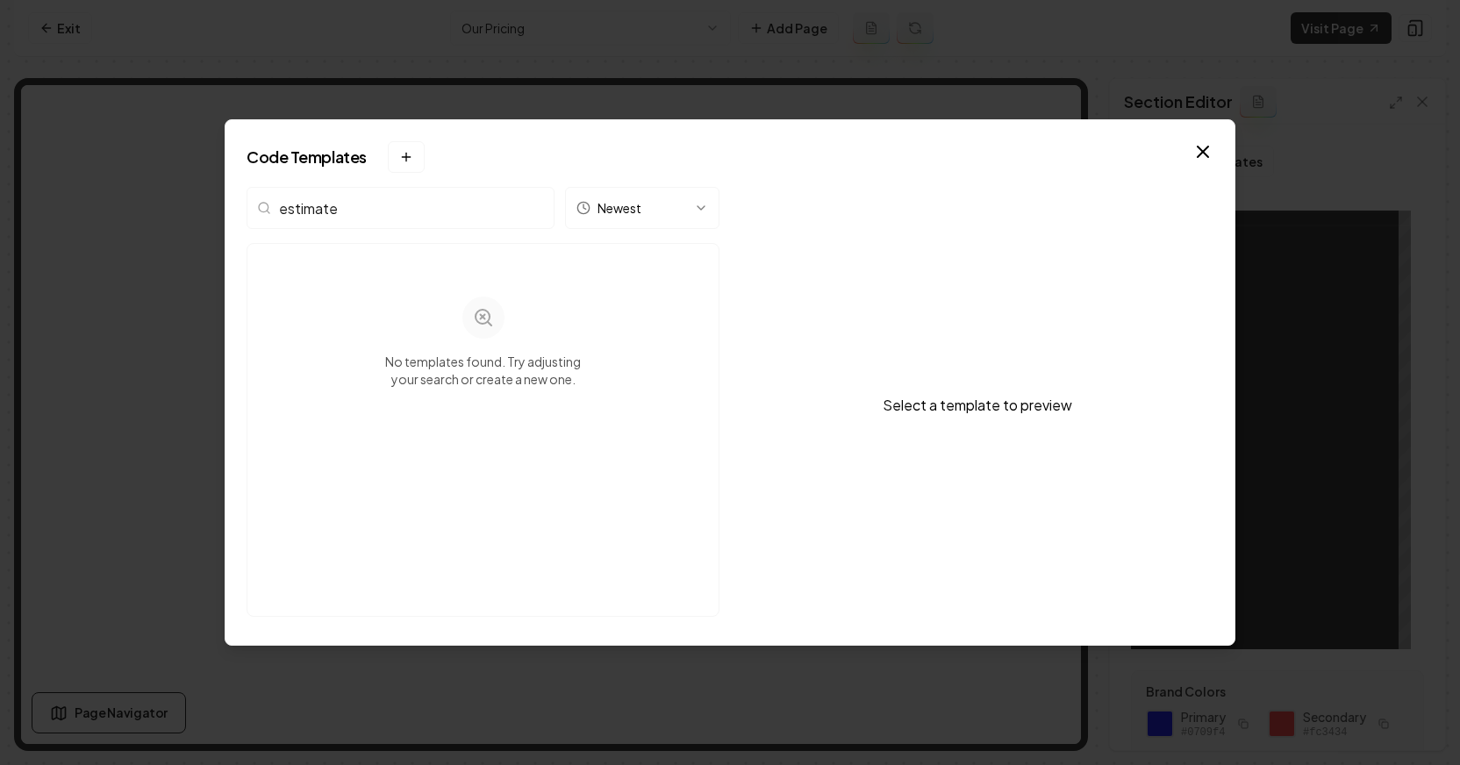
click at [341, 208] on input "estimate" at bounding box center [400, 208] width 308 height 42
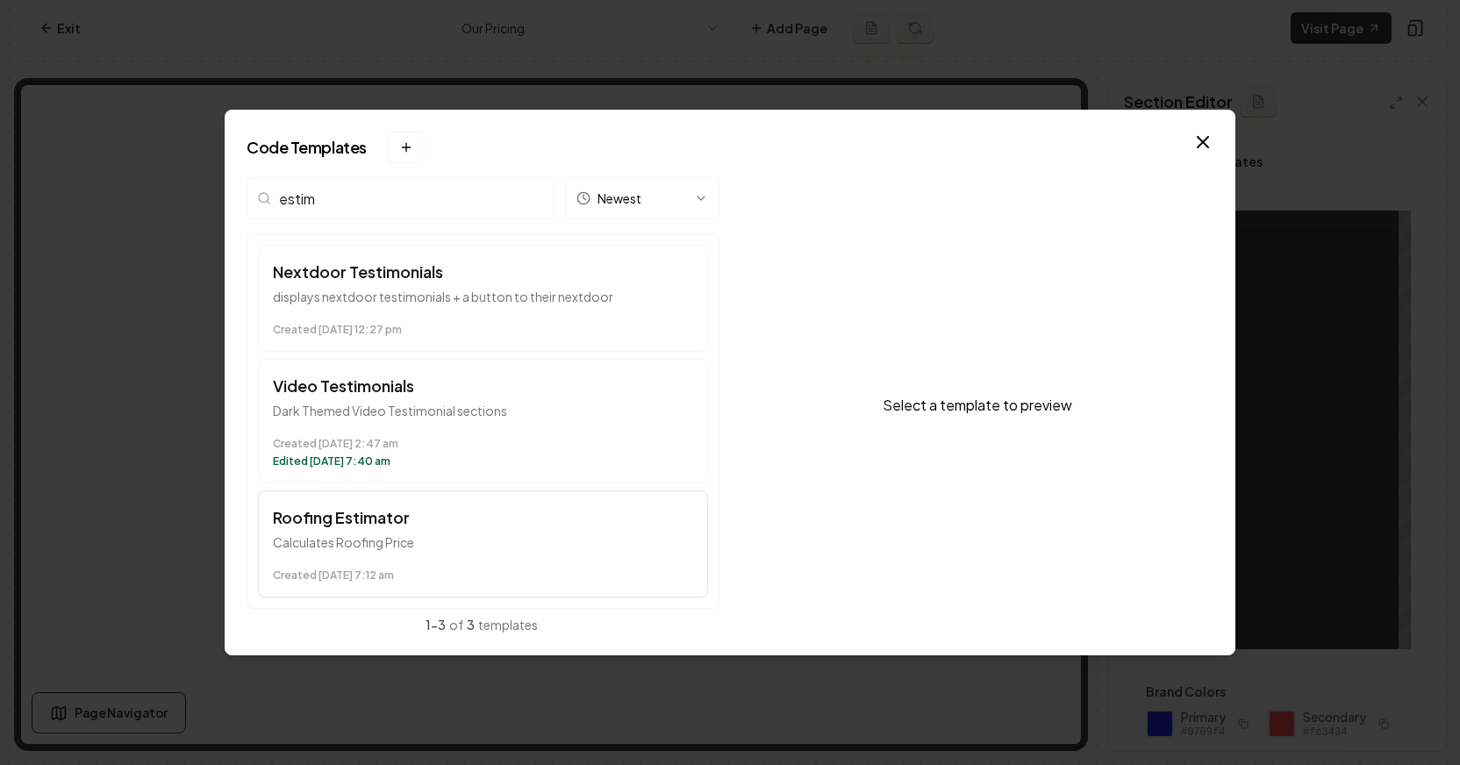
type input "estim"
click at [395, 534] on p "Calculates Roofing Price" at bounding box center [483, 542] width 420 height 18
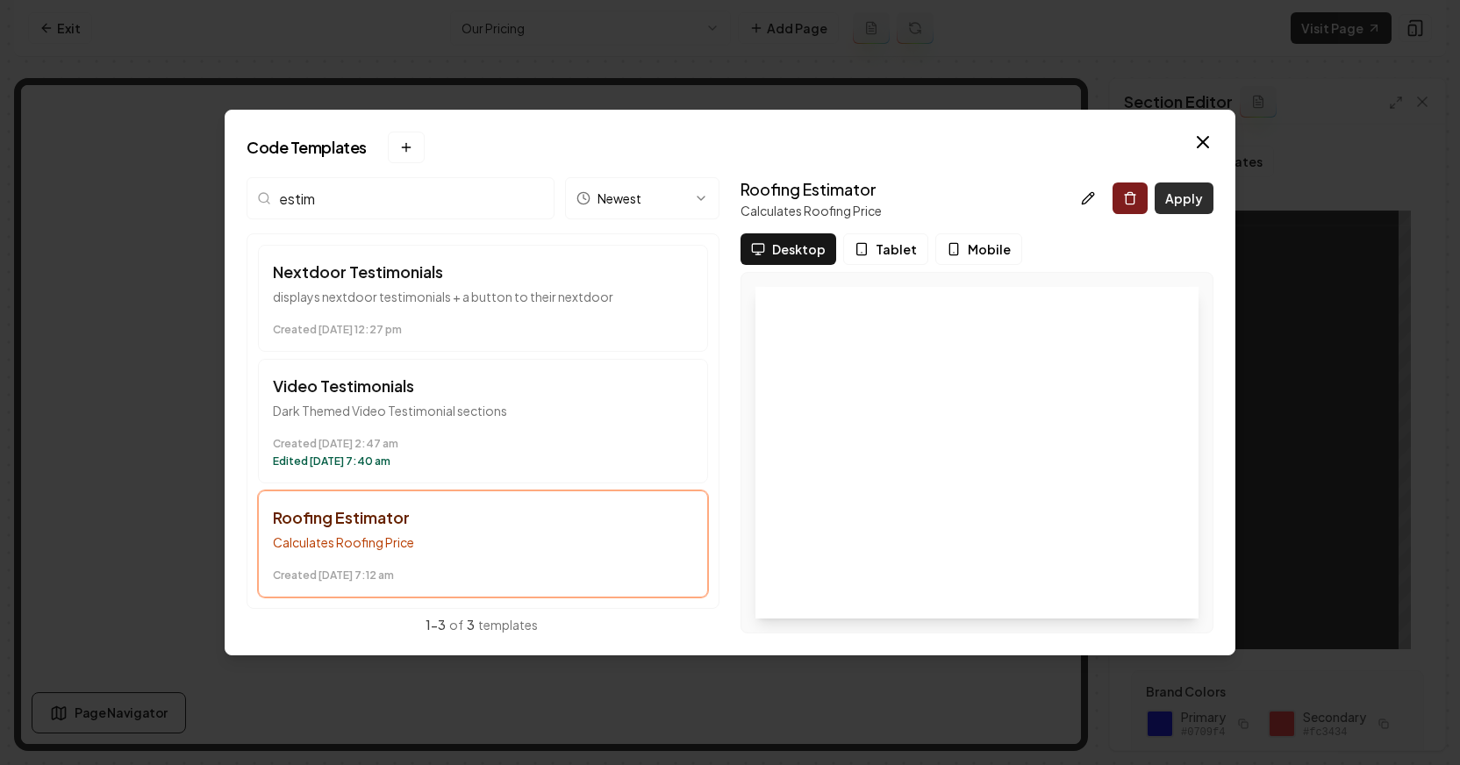
click at [1190, 202] on button "Apply" at bounding box center [1183, 198] width 59 height 32
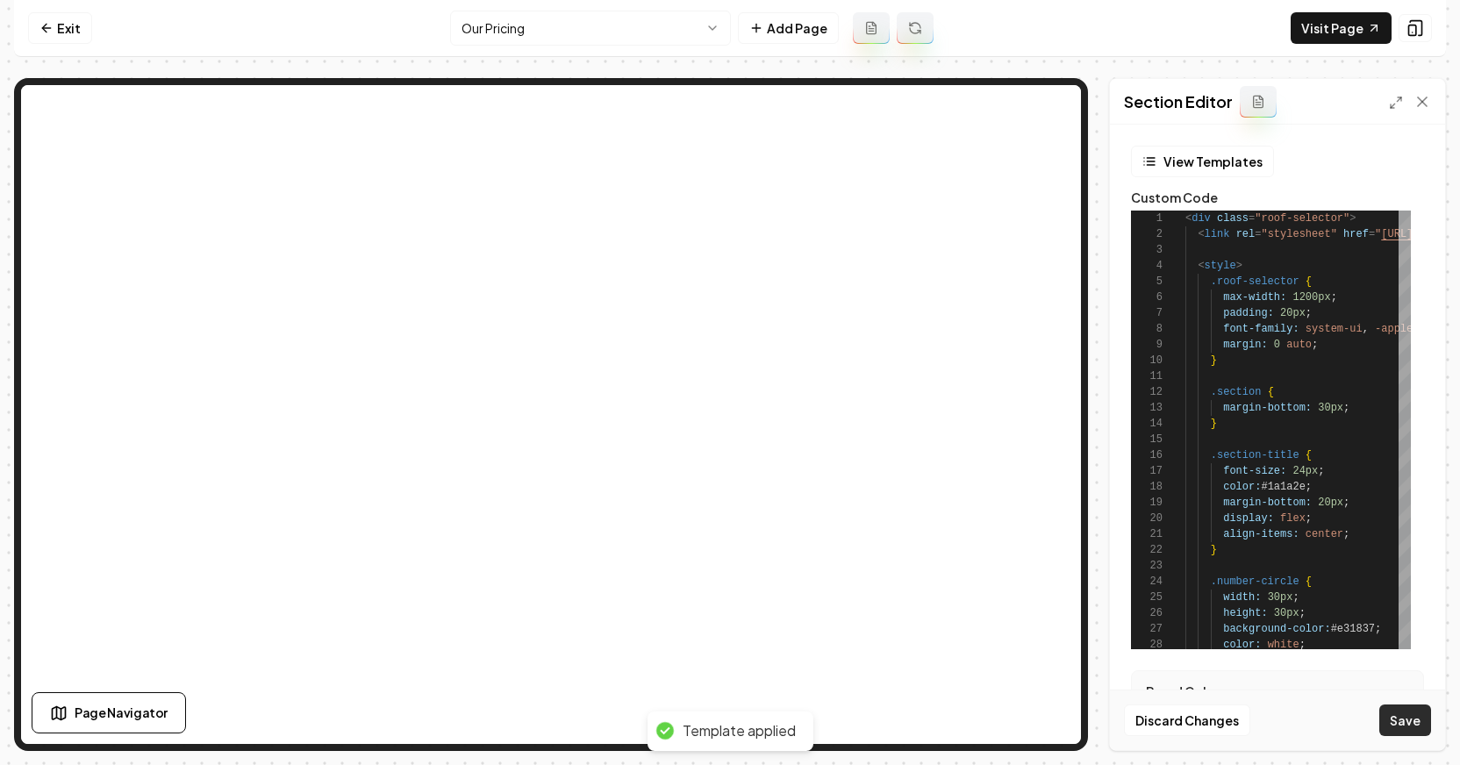
click at [1411, 724] on button "Save" at bounding box center [1405, 720] width 52 height 32
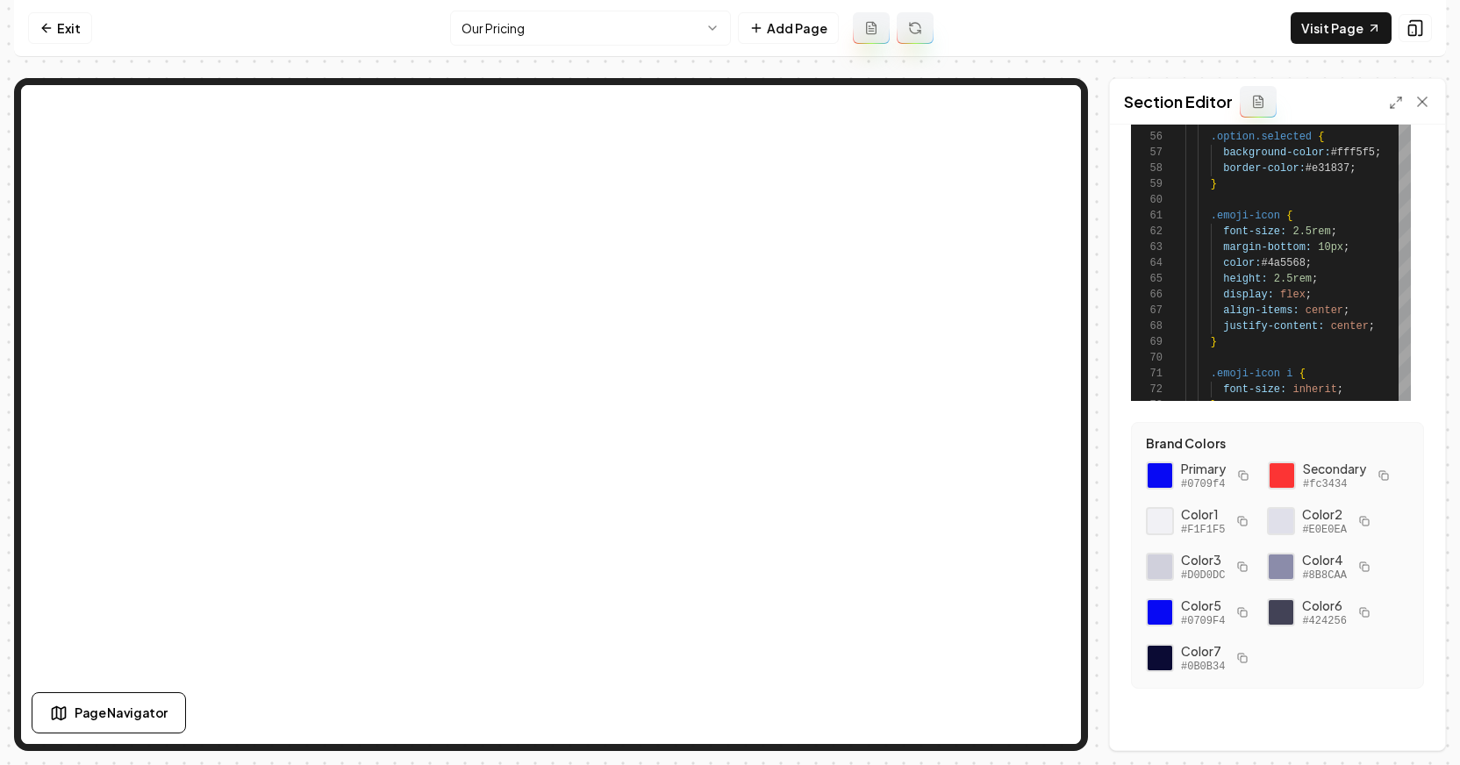
scroll to position [250, 0]
click at [1314, 29] on link "Visit Page" at bounding box center [1340, 28] width 101 height 32
click at [1417, 74] on div "Exit Our Pricing Add Page Visit Page Page Navigator Page Settings Section Edito…" at bounding box center [730, 375] width 1432 height 751
click at [1425, 101] on icon at bounding box center [1422, 102] width 18 height 18
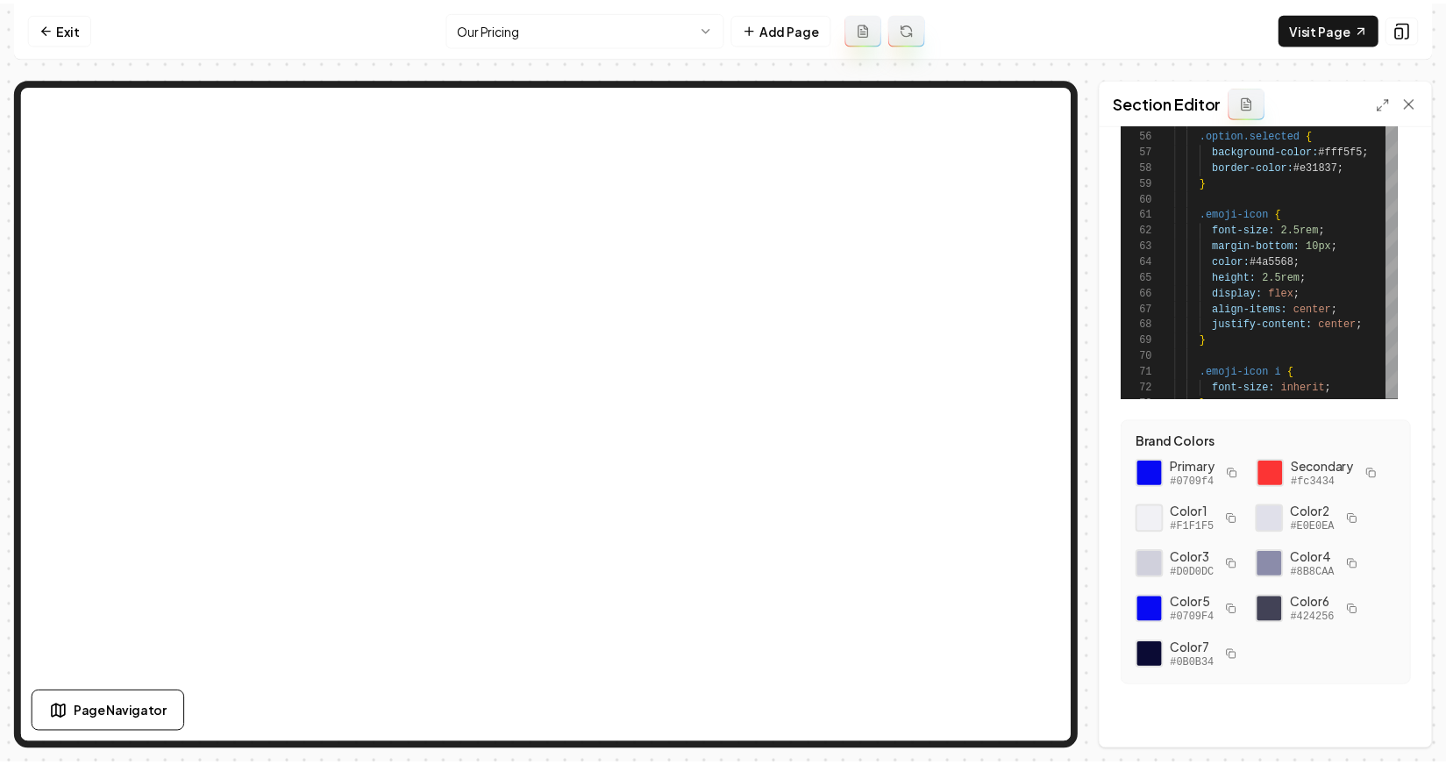
scroll to position [0, 0]
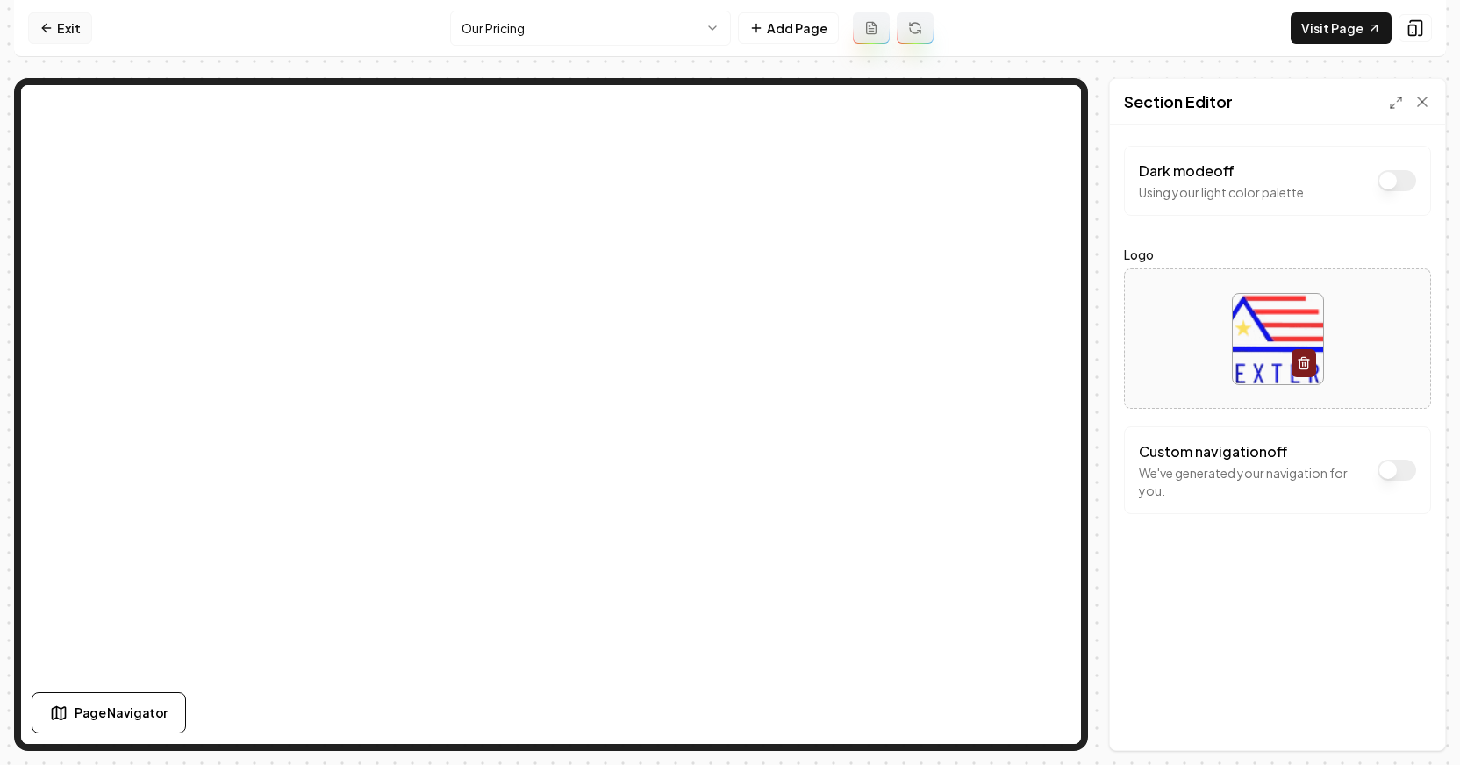
click at [71, 32] on link "Exit" at bounding box center [60, 28] width 64 height 32
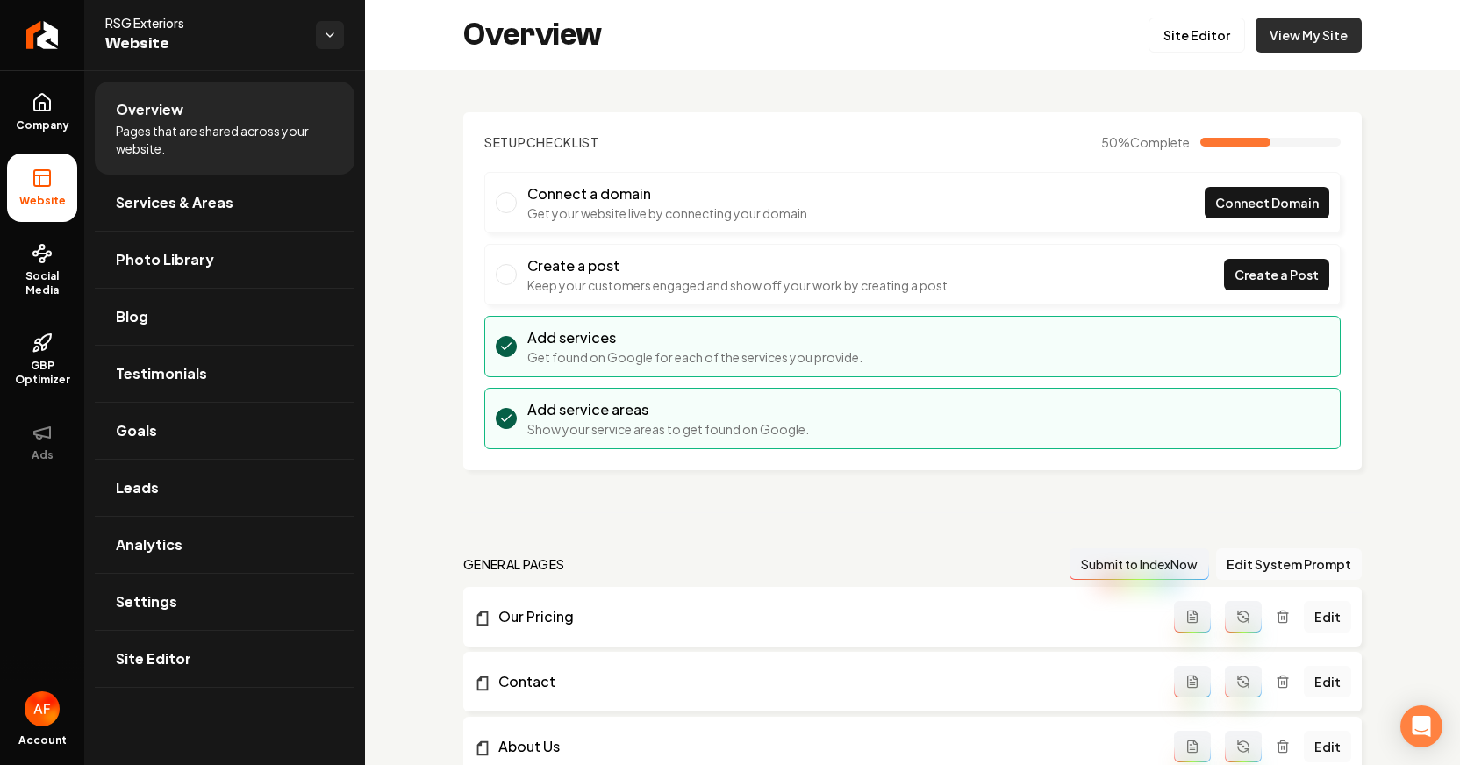
click at [1324, 40] on link "View My Site" at bounding box center [1308, 35] width 106 height 35
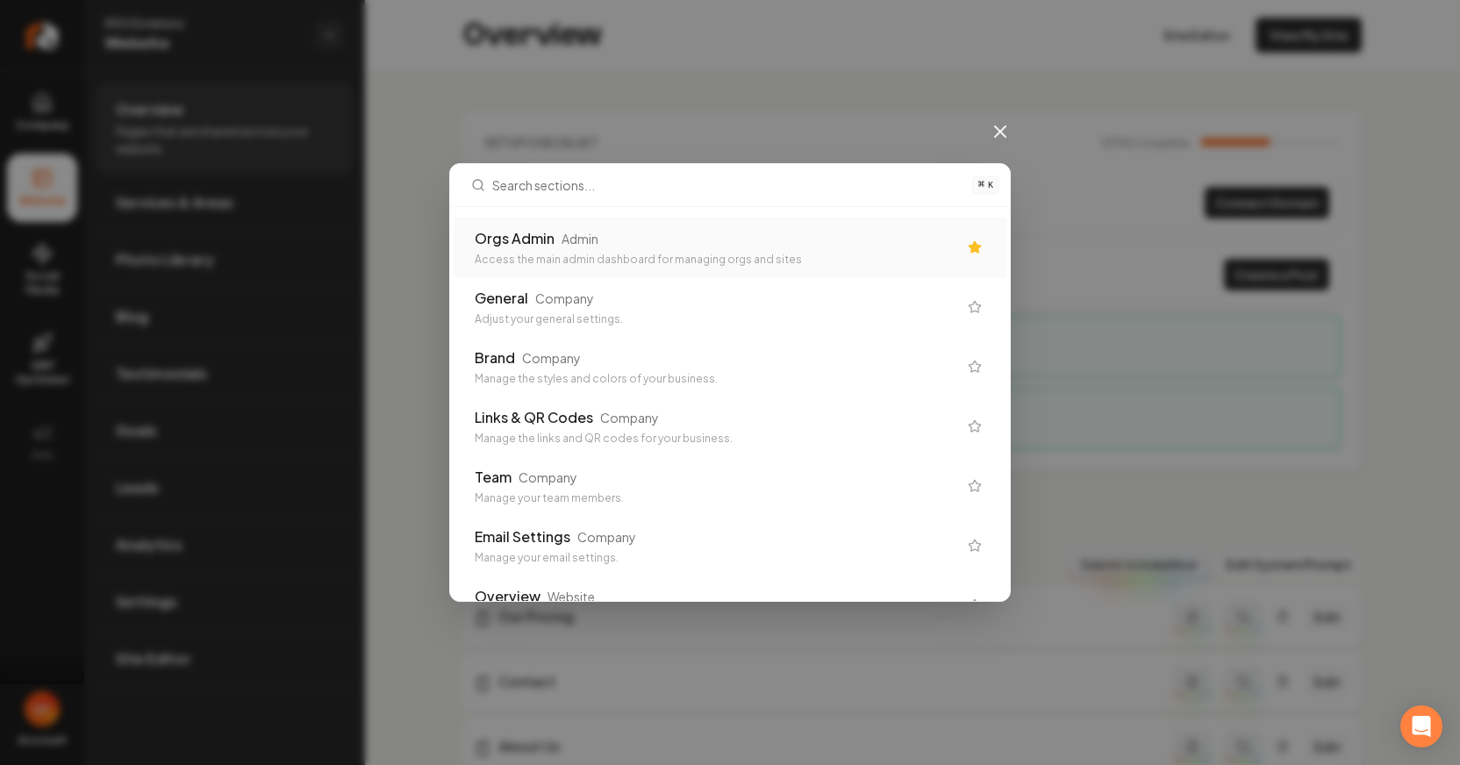
click at [527, 228] on div "Orgs Admin" at bounding box center [515, 238] width 80 height 21
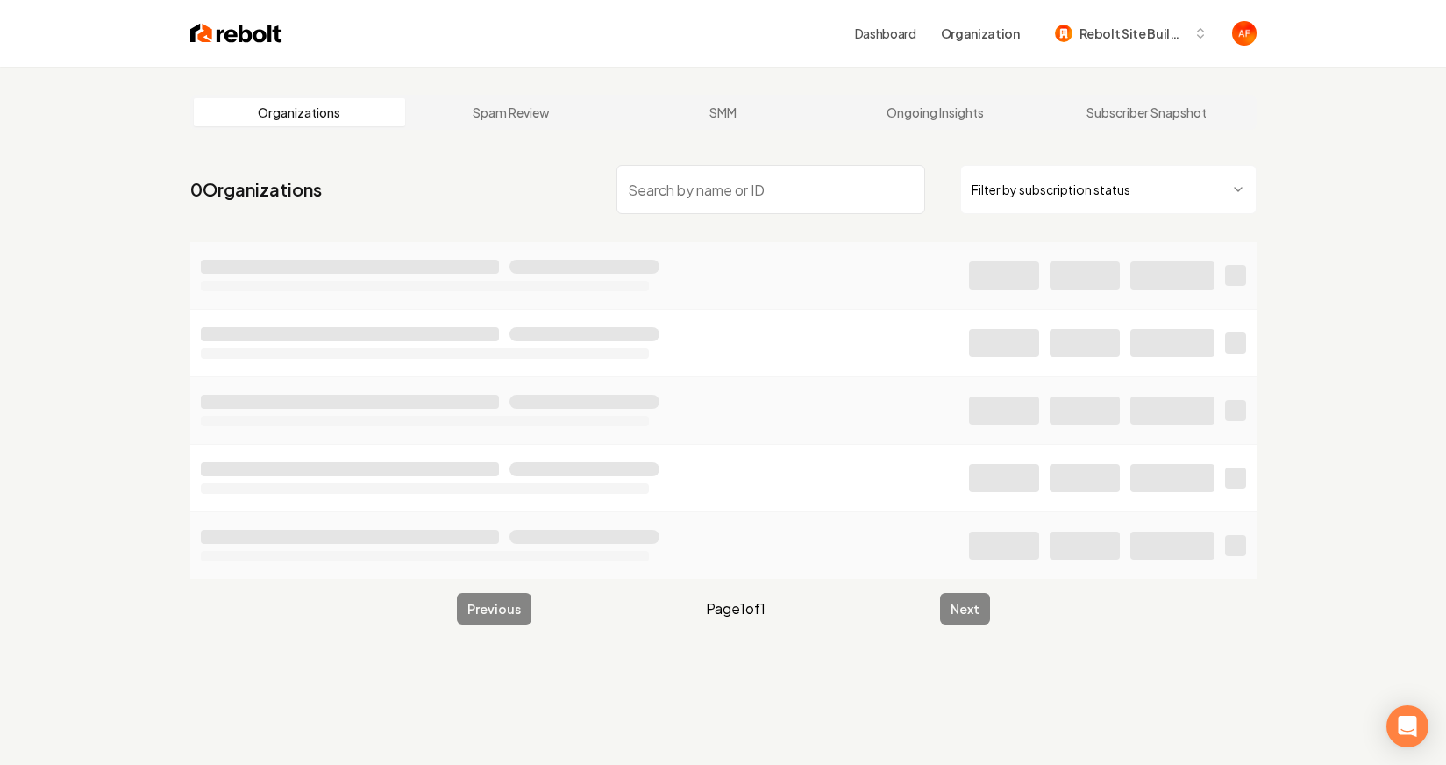
click at [730, 189] on input "search" at bounding box center [771, 189] width 309 height 49
click at [745, 191] on input "search" at bounding box center [771, 189] width 309 height 49
click at [744, 178] on input "search" at bounding box center [771, 189] width 309 height 49
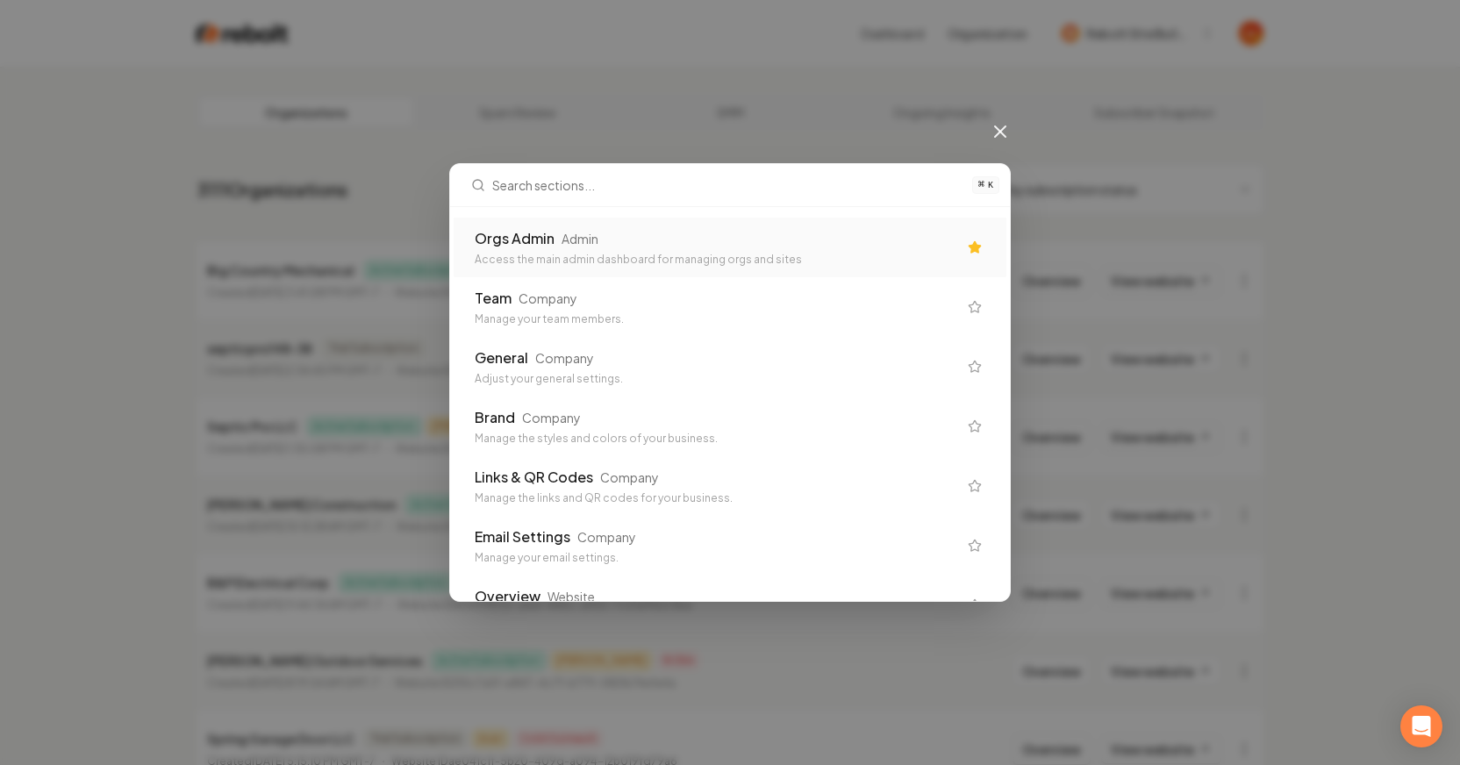
click at [517, 237] on div "Orgs Admin" at bounding box center [515, 238] width 80 height 21
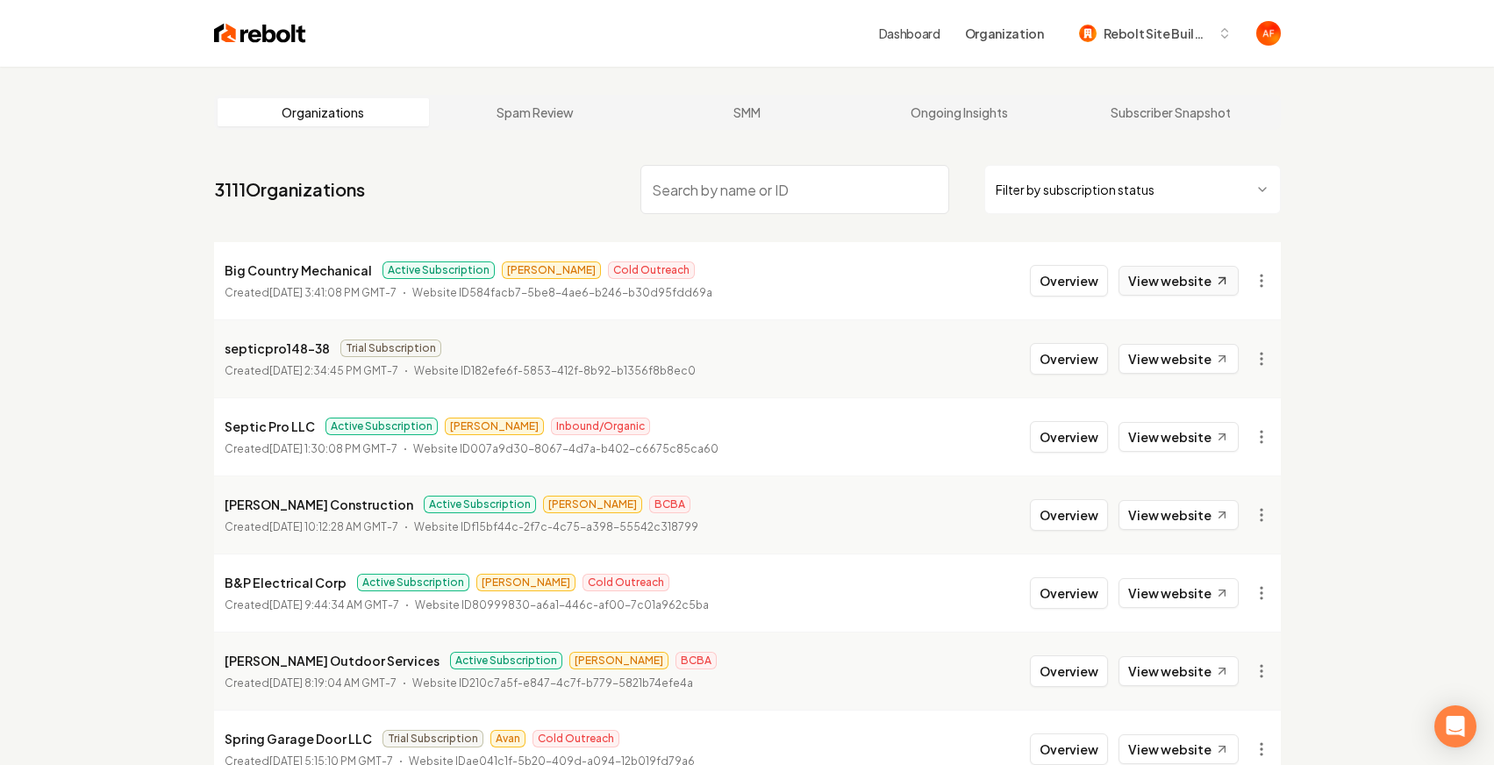
click at [1180, 277] on link "View website" at bounding box center [1178, 281] width 120 height 30
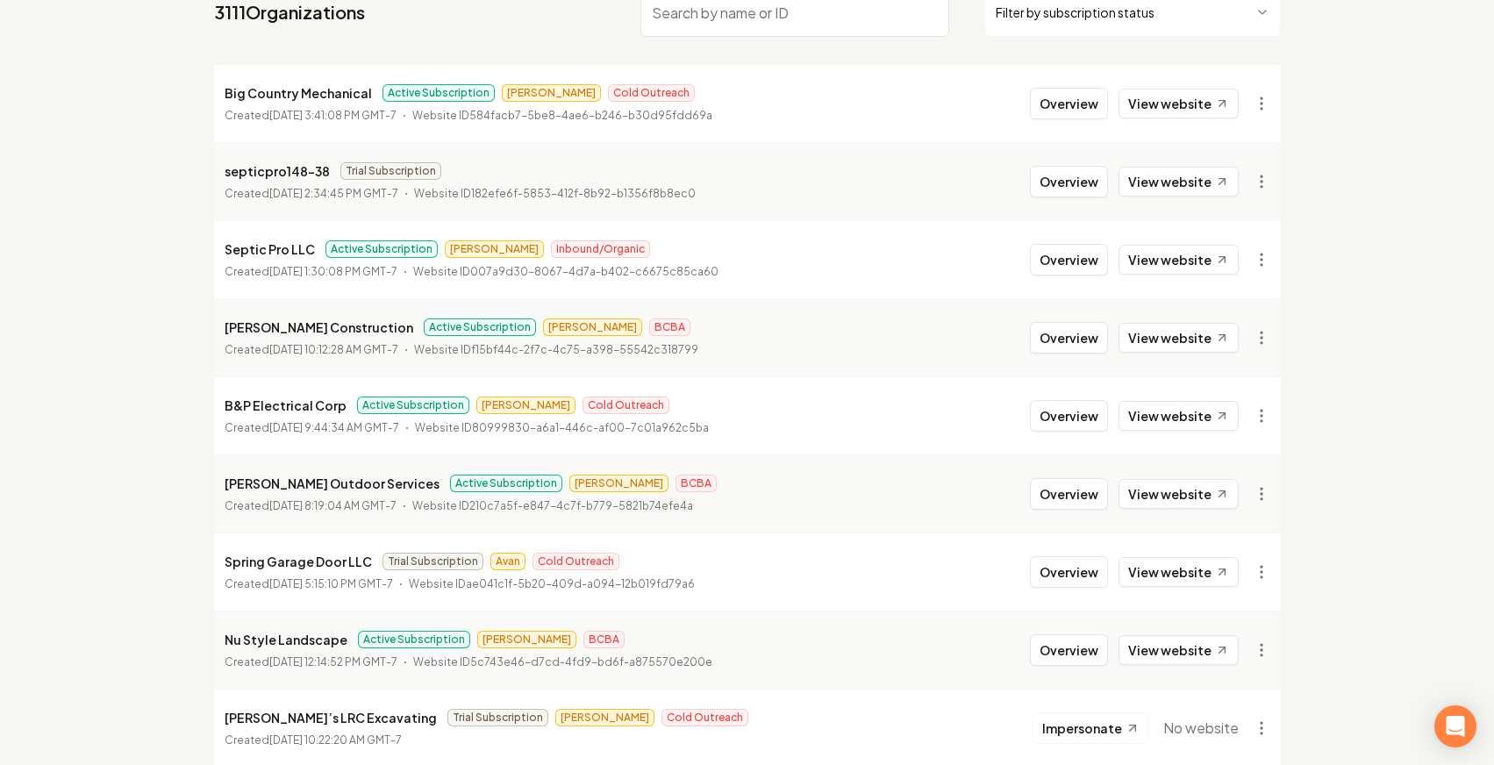
scroll to position [384, 0]
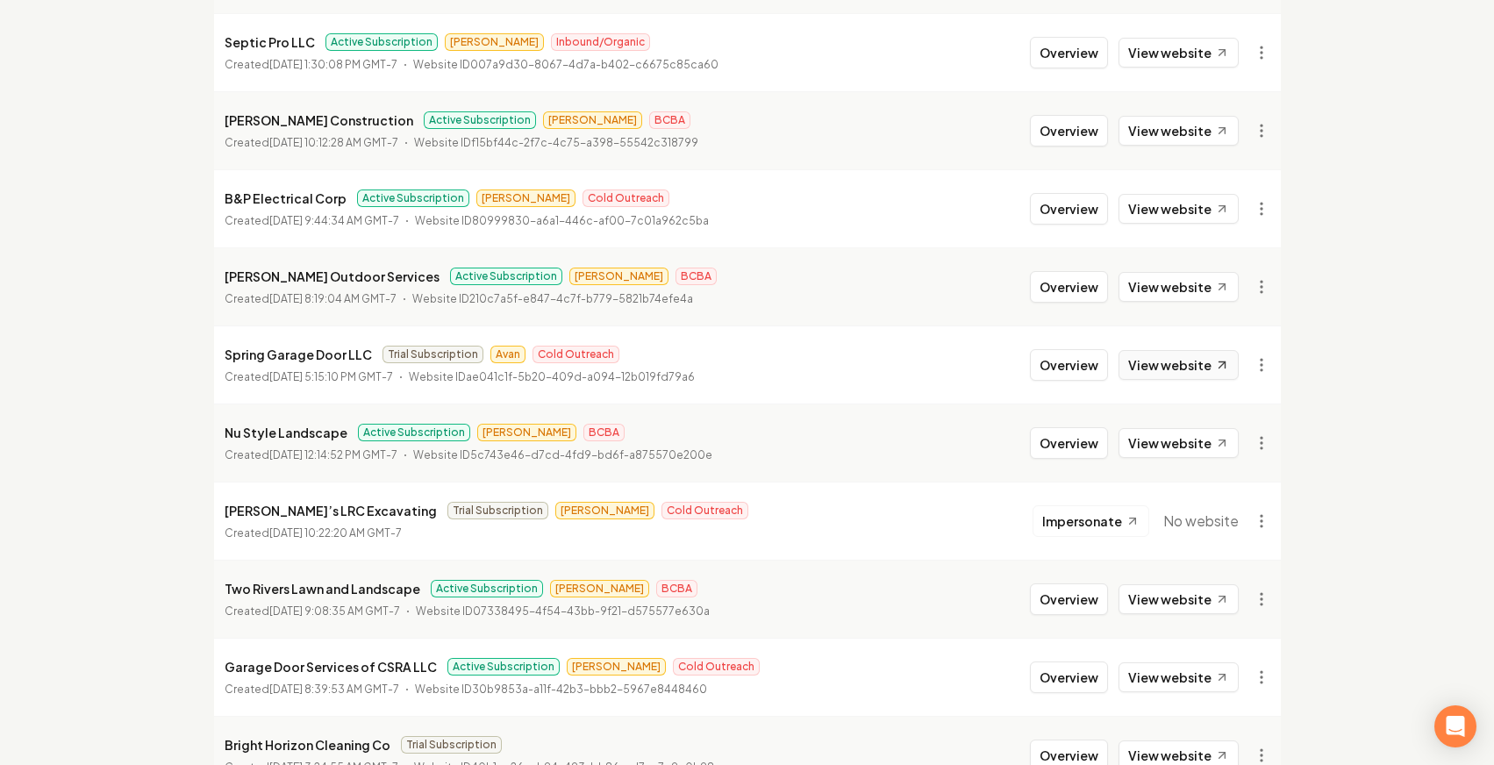
click at [1139, 368] on link "View website" at bounding box center [1178, 365] width 120 height 30
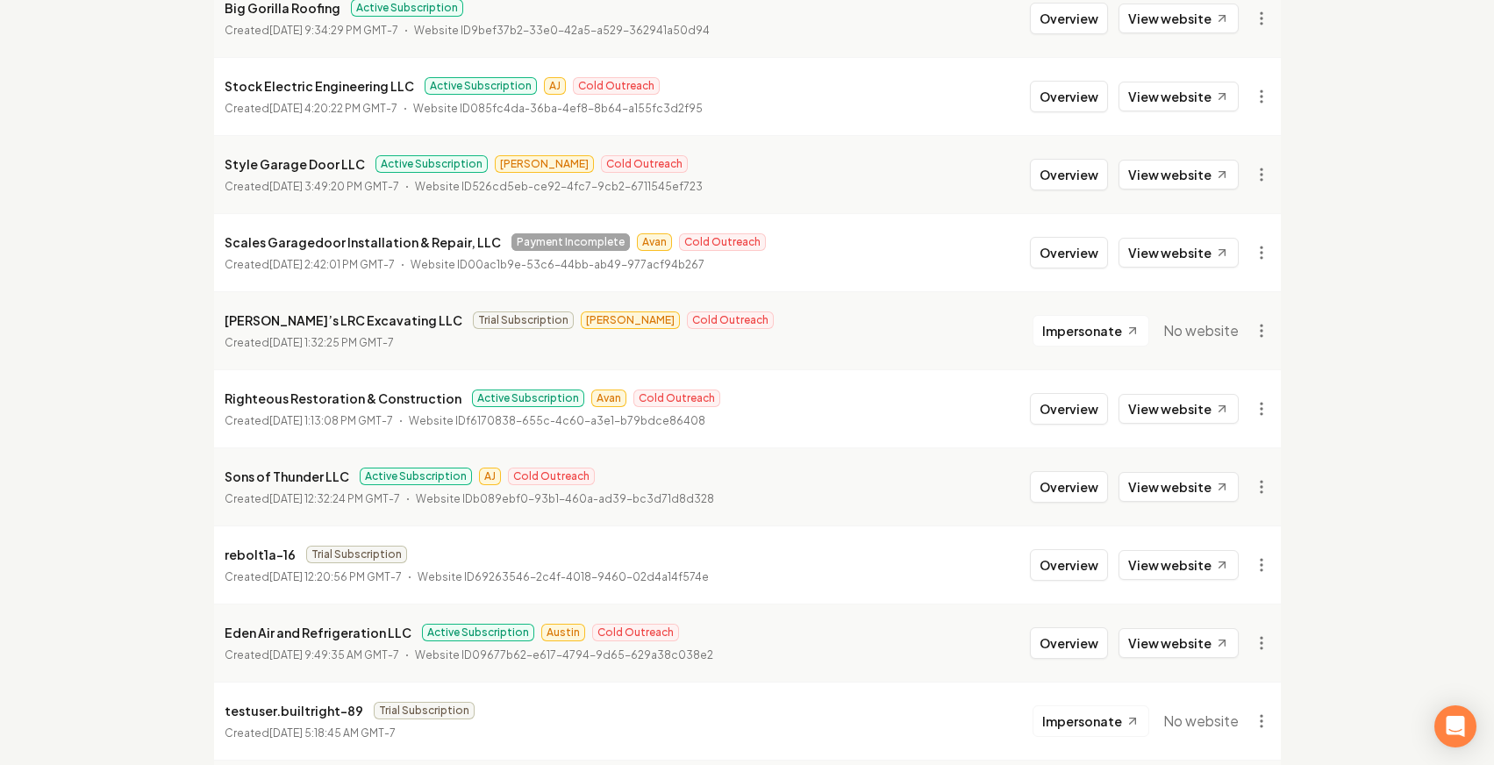
scroll to position [1471, 0]
